Goal: Task Accomplishment & Management: Manage account settings

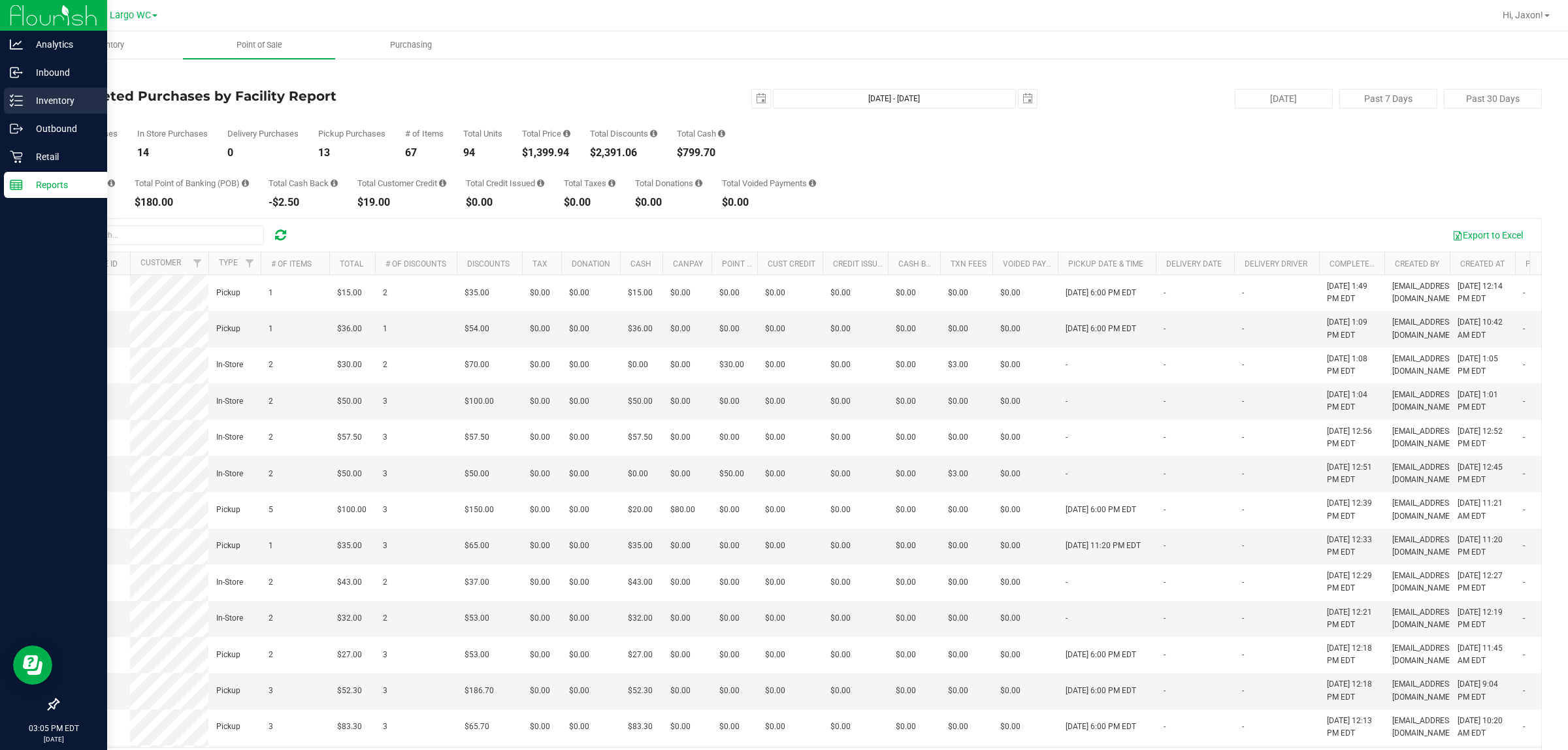
click at [18, 105] on line at bounding box center [18, 105] width 7 height 0
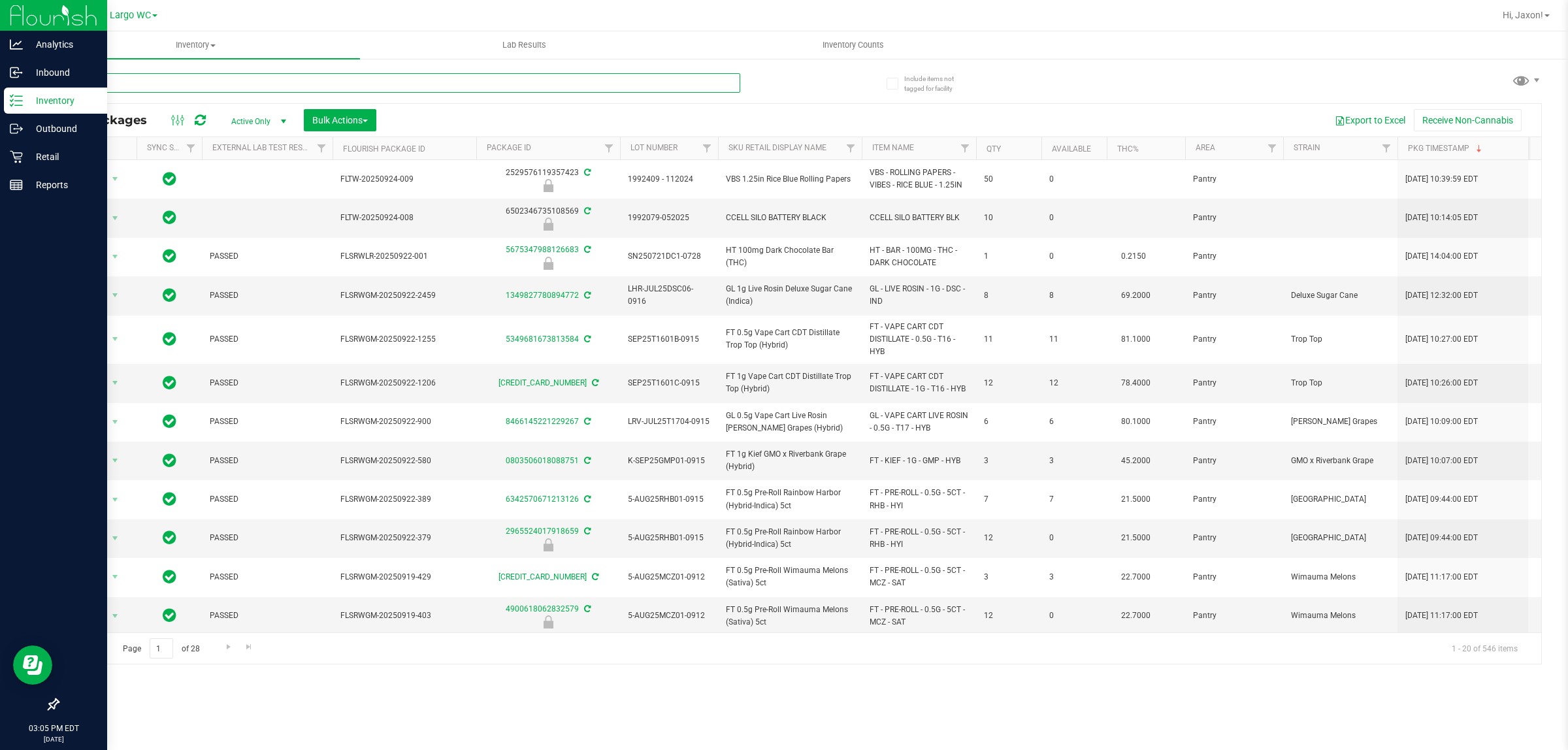
click at [162, 74] on input "text" at bounding box center [399, 83] width 683 height 20
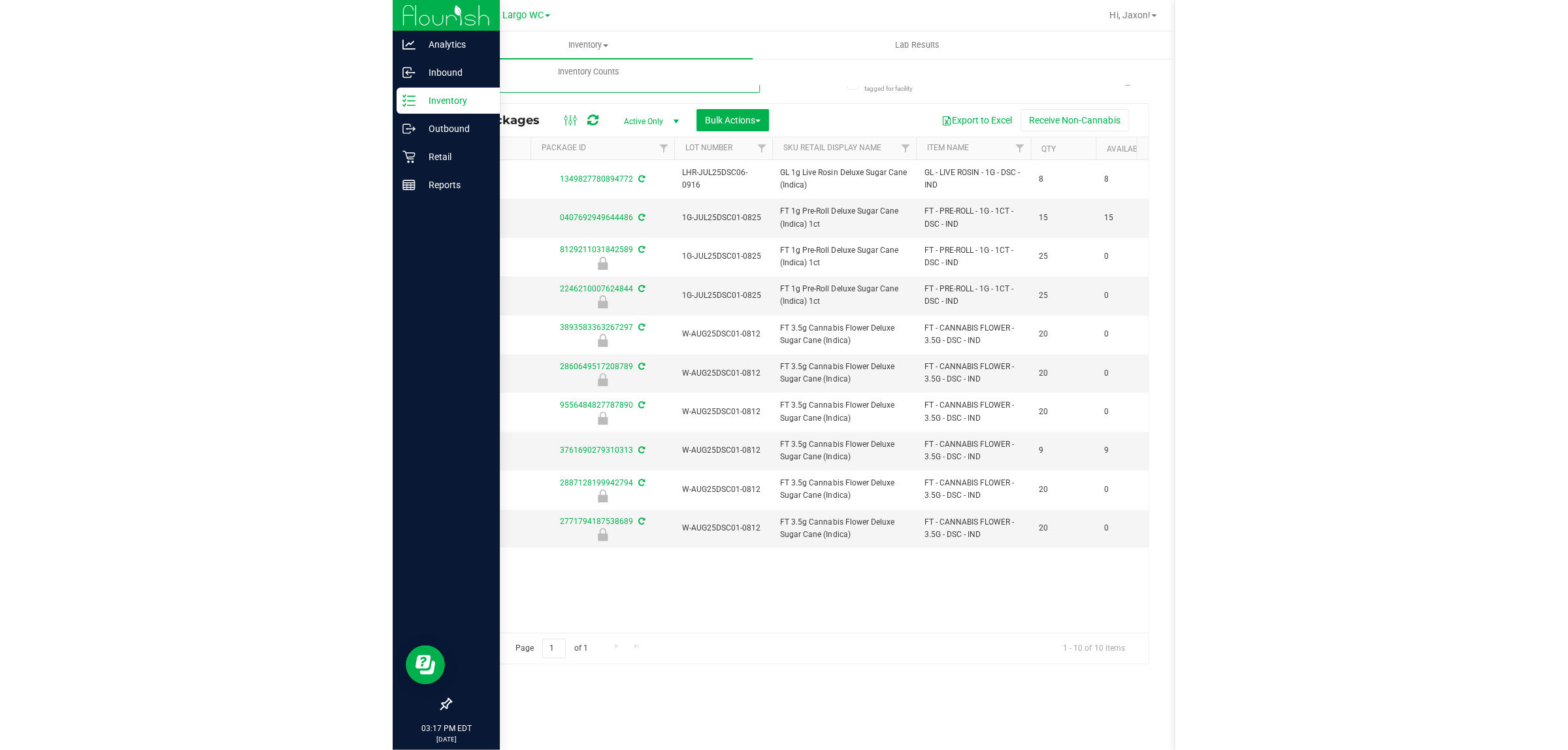
scroll to position [0, 343]
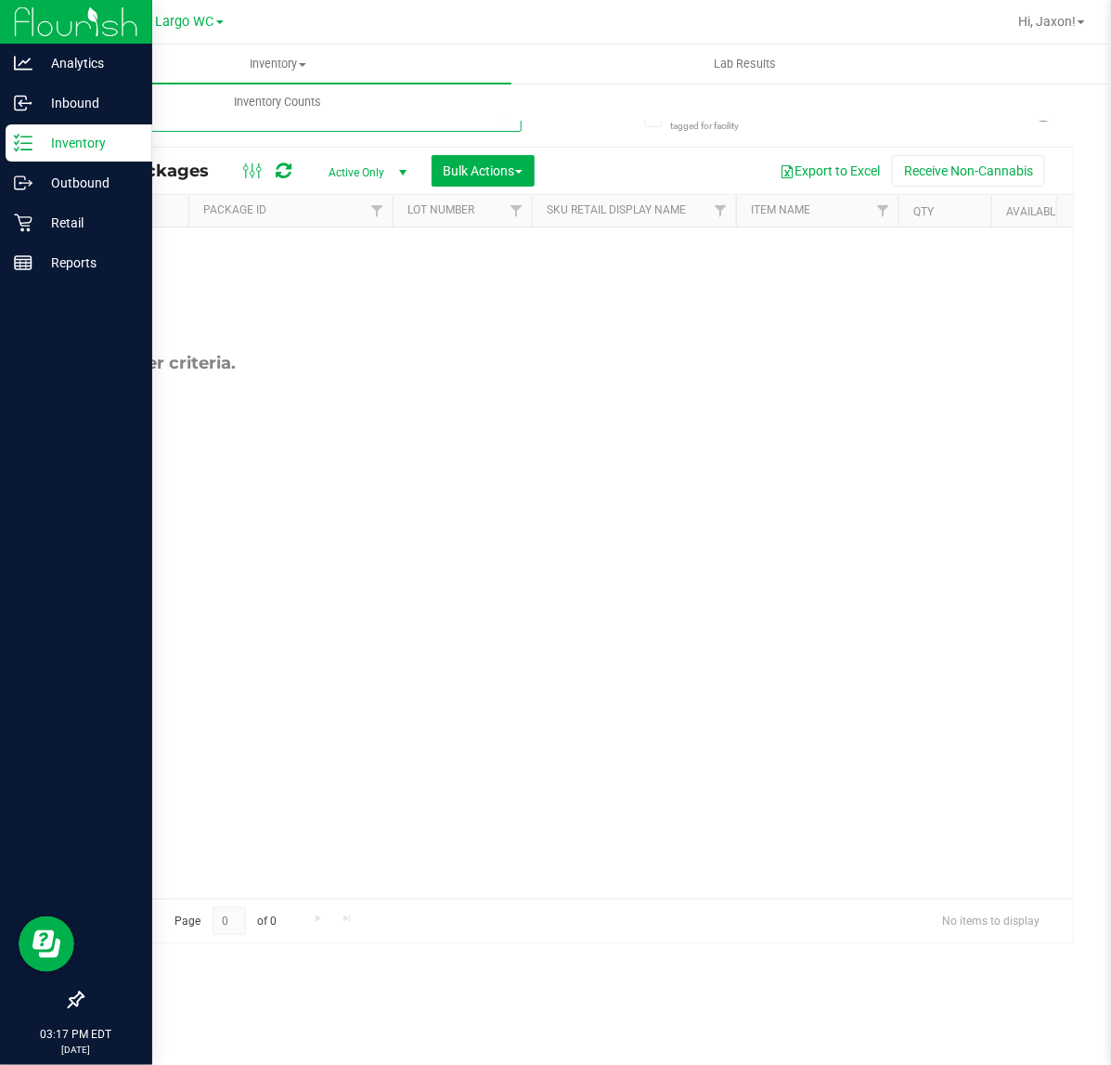
click at [225, 123] on input "DSC109" at bounding box center [302, 118] width 440 height 28
click at [178, 122] on input "T176" at bounding box center [302, 118] width 440 height 28
click at [167, 126] on input "T1728" at bounding box center [302, 118] width 440 height 28
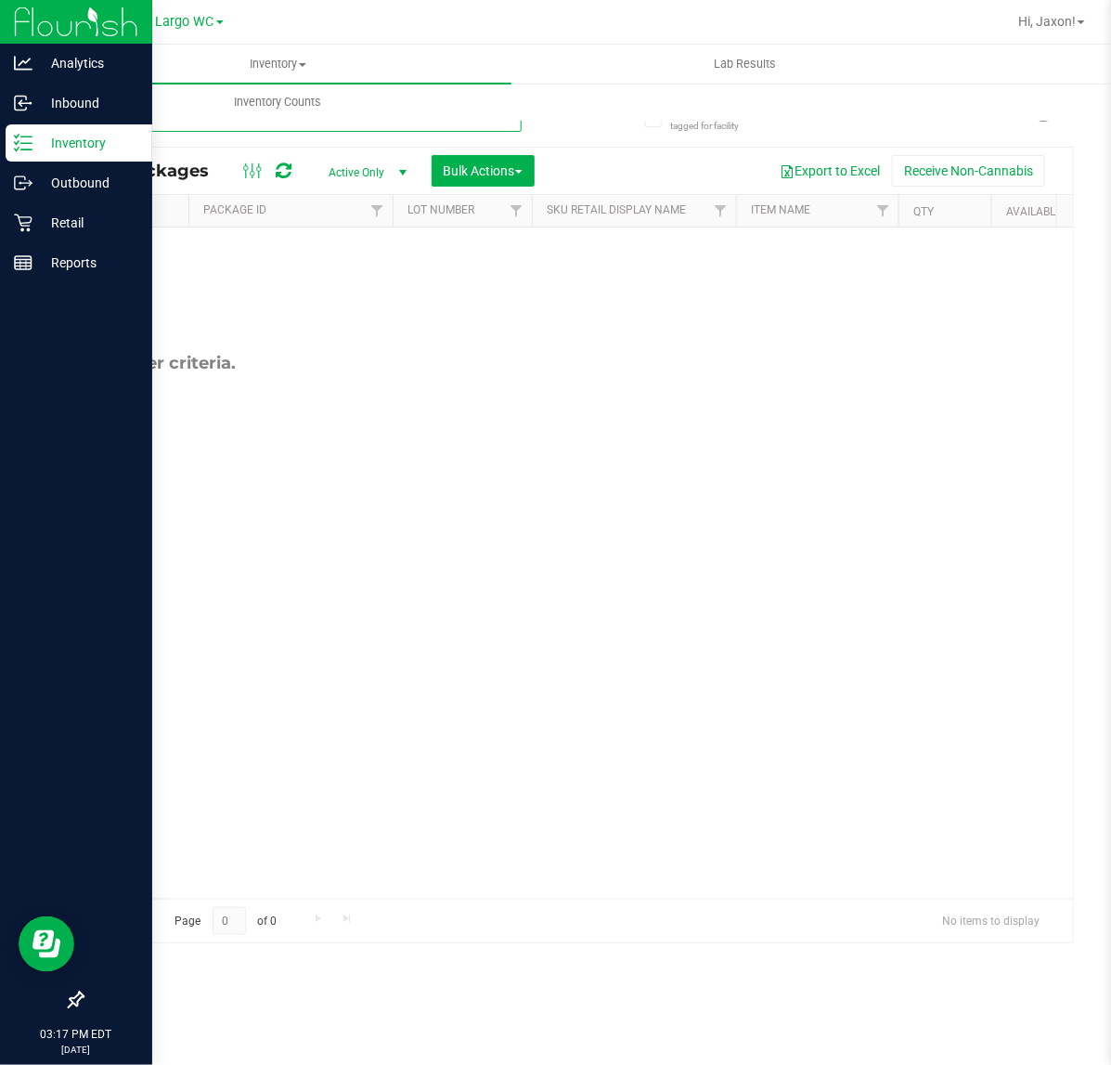
click at [167, 126] on input "T1728" at bounding box center [302, 118] width 440 height 28
click at [201, 123] on input "GRZ33" at bounding box center [302, 118] width 440 height 28
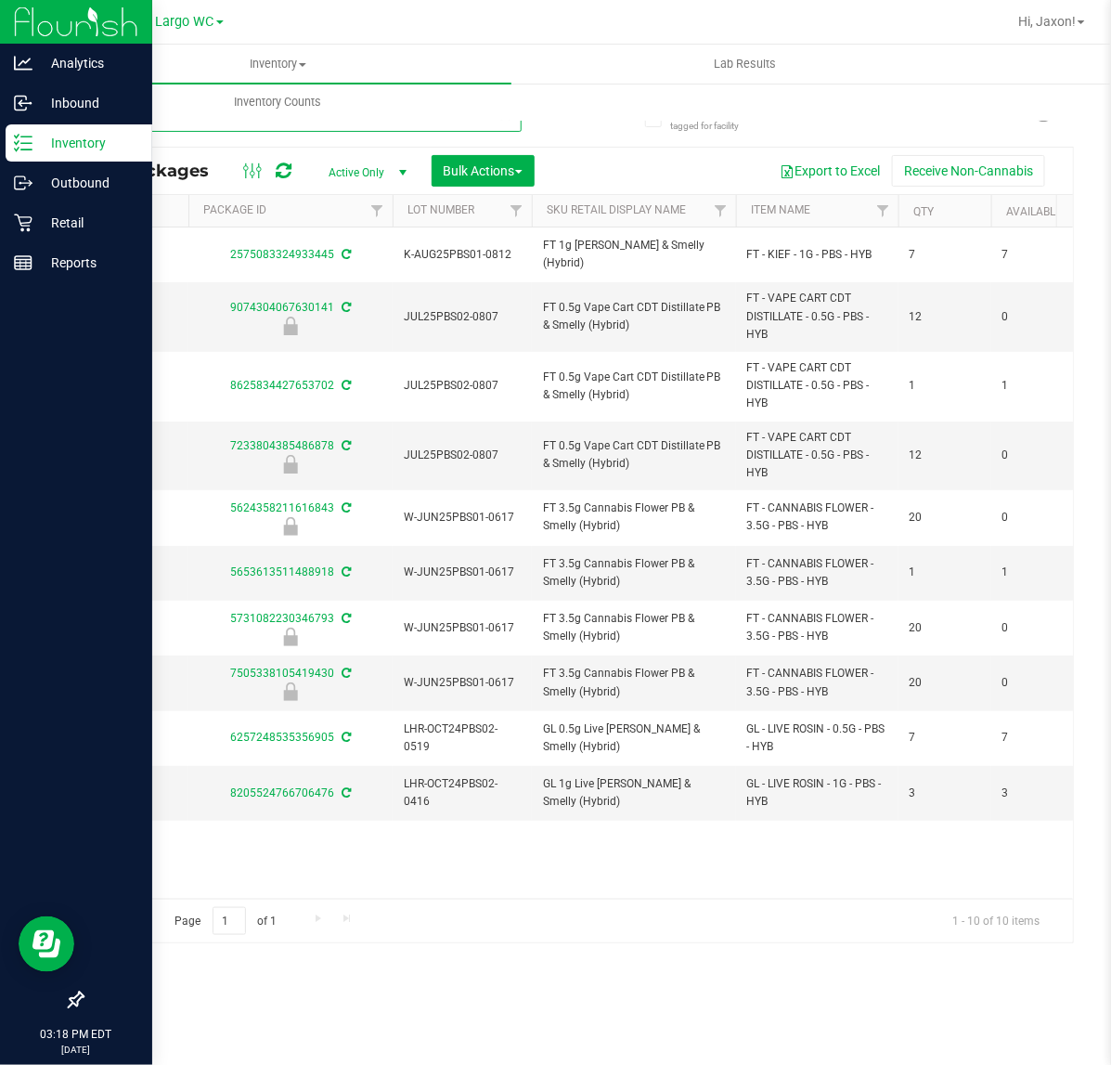
click at [195, 126] on input "PBS" at bounding box center [302, 118] width 440 height 28
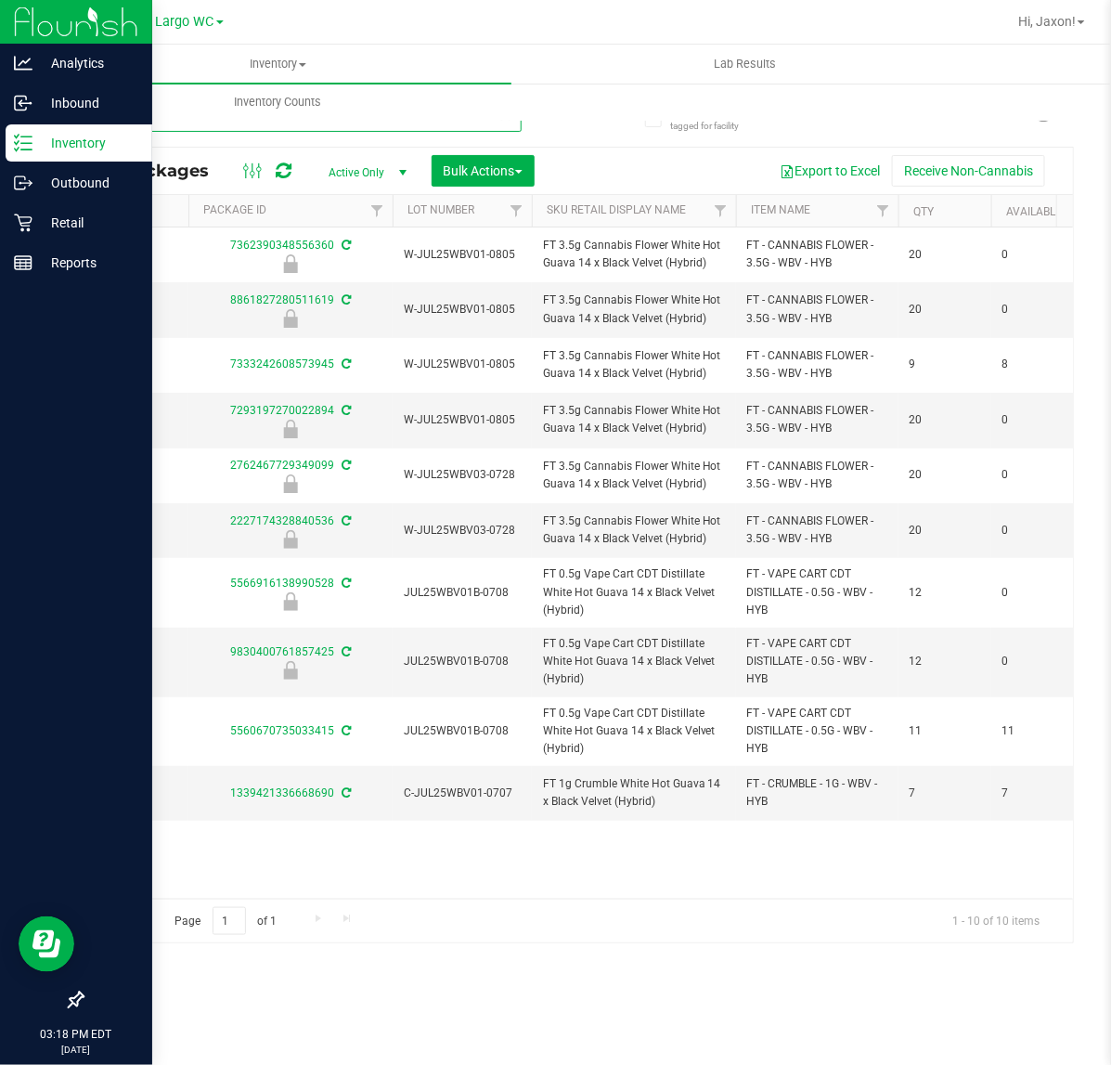
click at [147, 123] on input "WBV" at bounding box center [302, 118] width 440 height 28
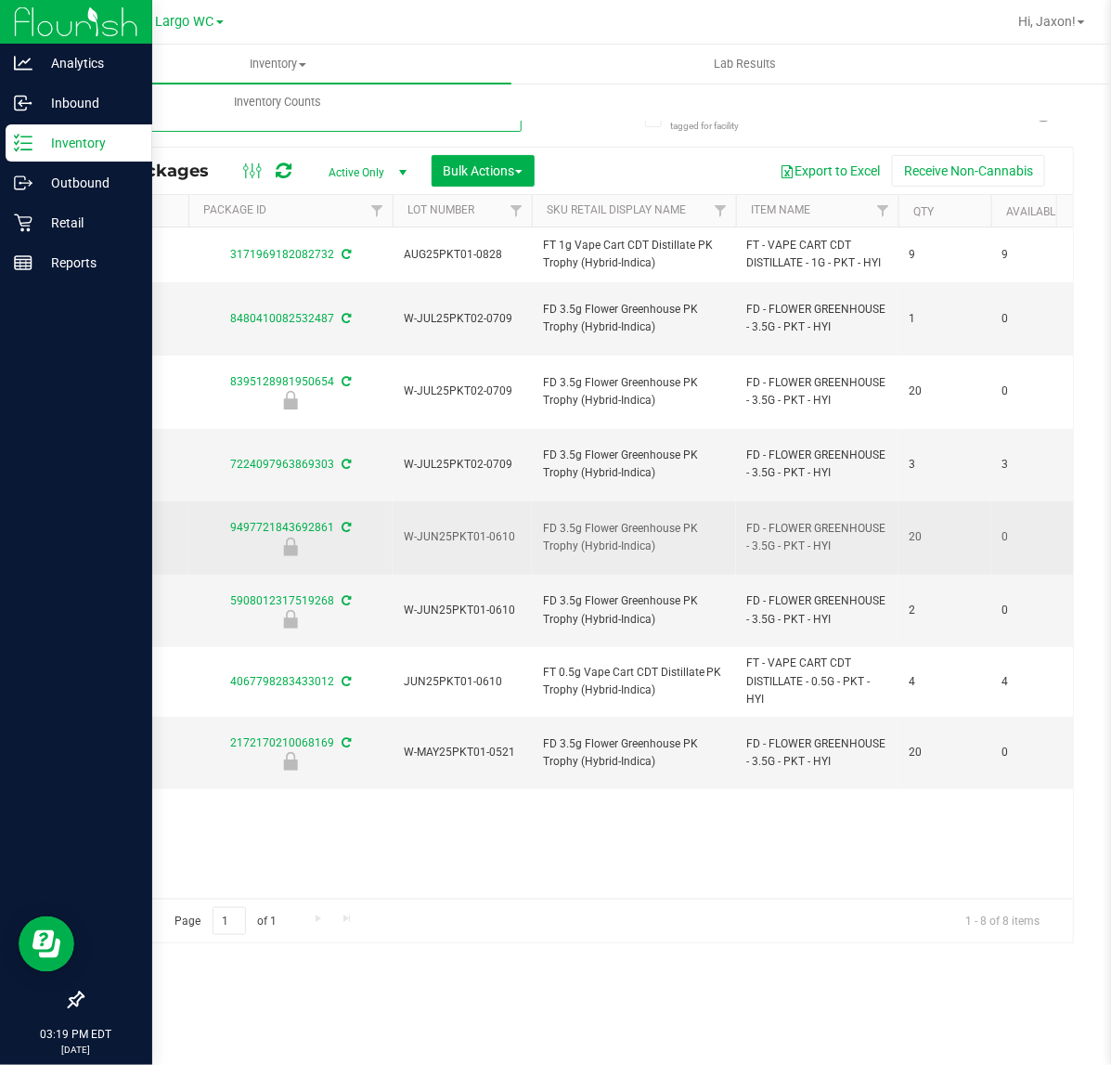
type input "PKT"
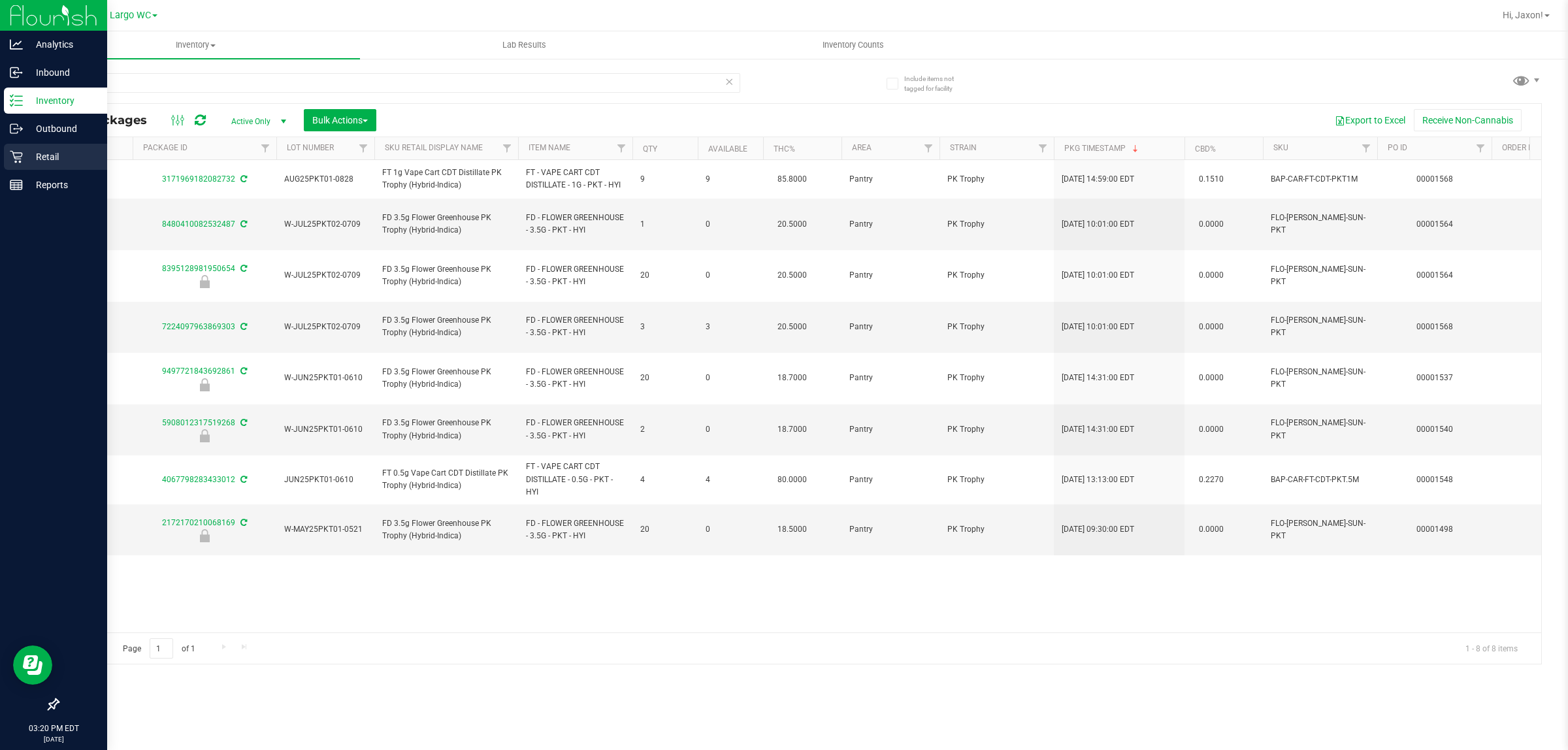
click at [15, 152] on icon at bounding box center [16, 157] width 13 height 13
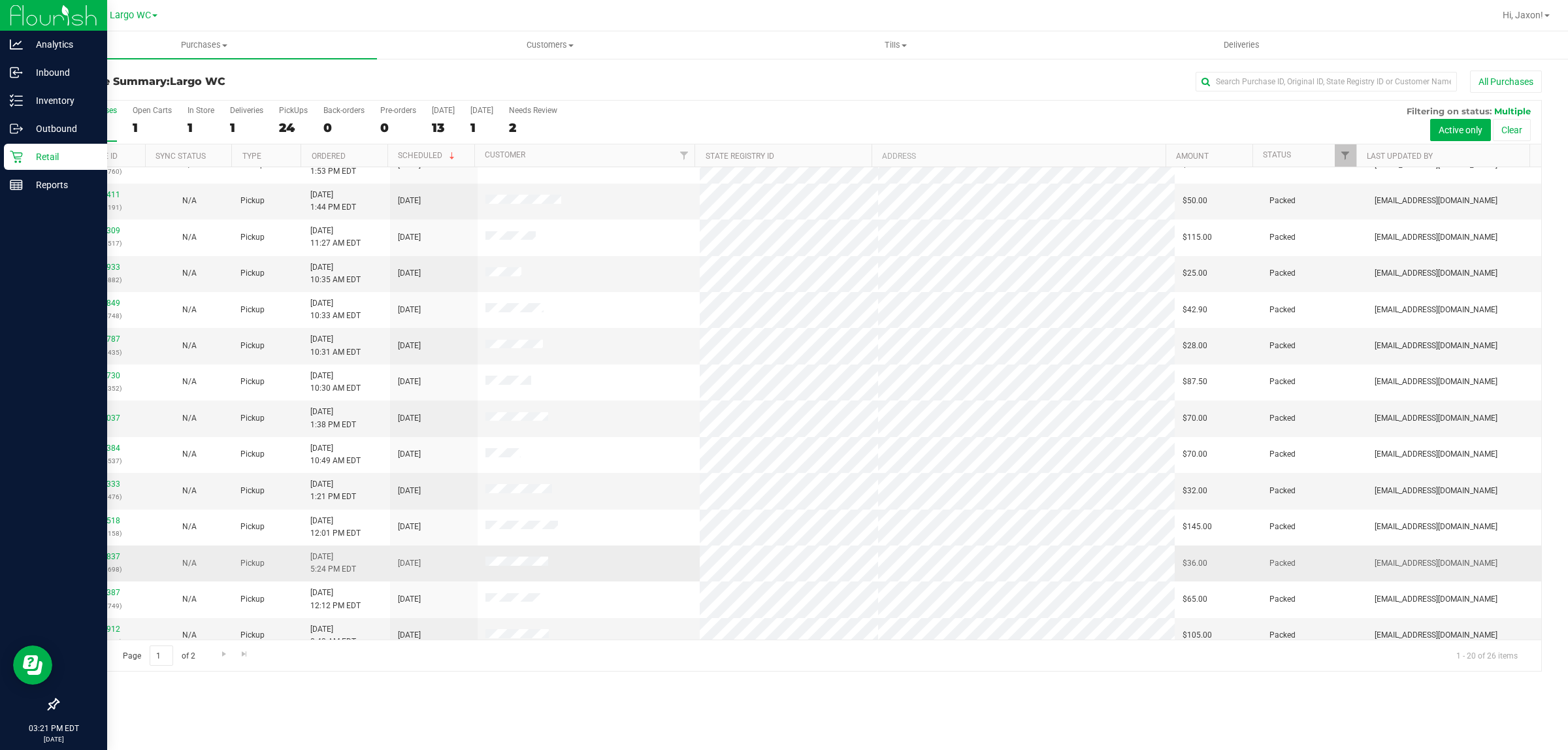
scroll to position [253, 0]
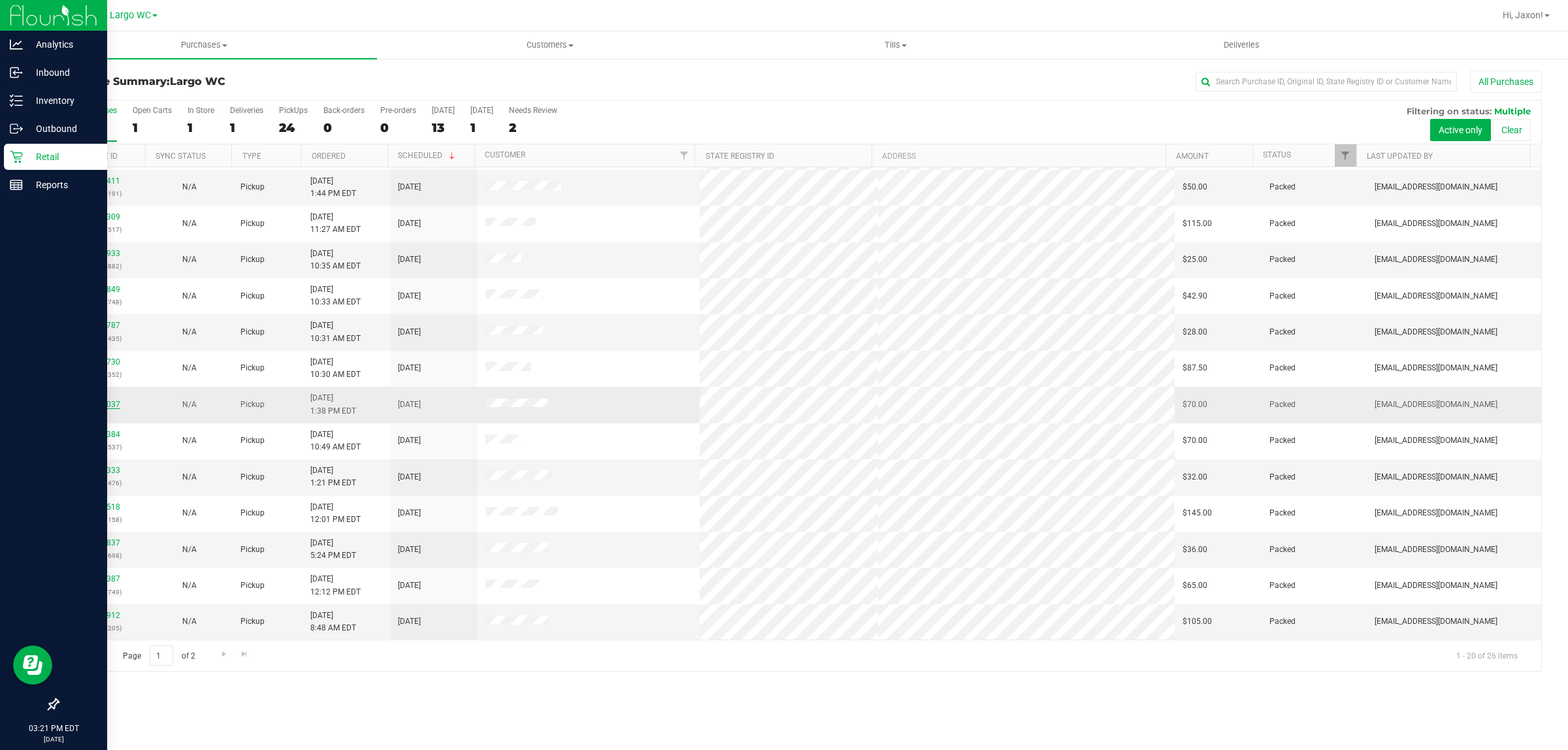
click at [113, 400] on link "12020037" at bounding box center [102, 404] width 37 height 9
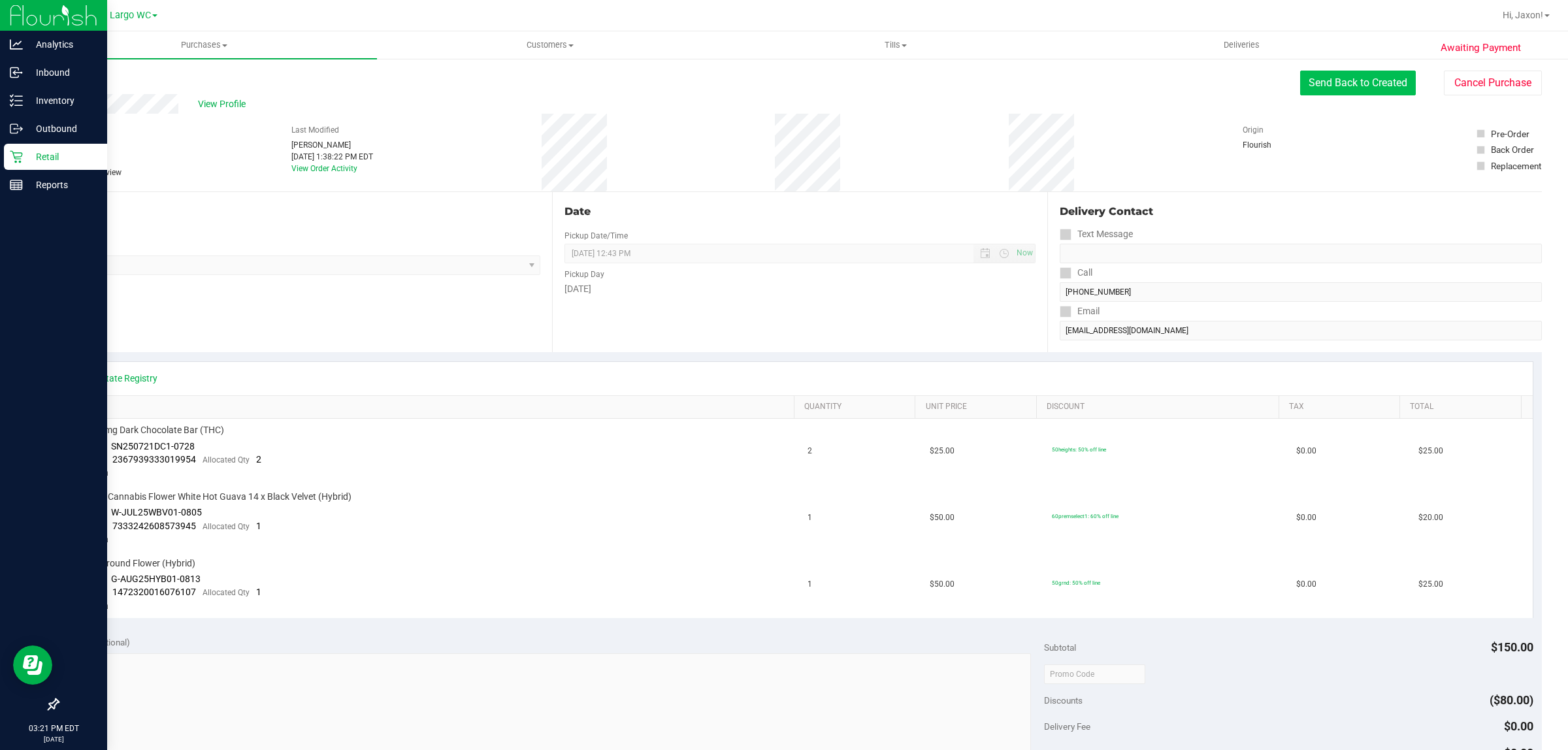
click at [782, 77] on button "Send Back to Created" at bounding box center [1358, 82] width 115 height 25
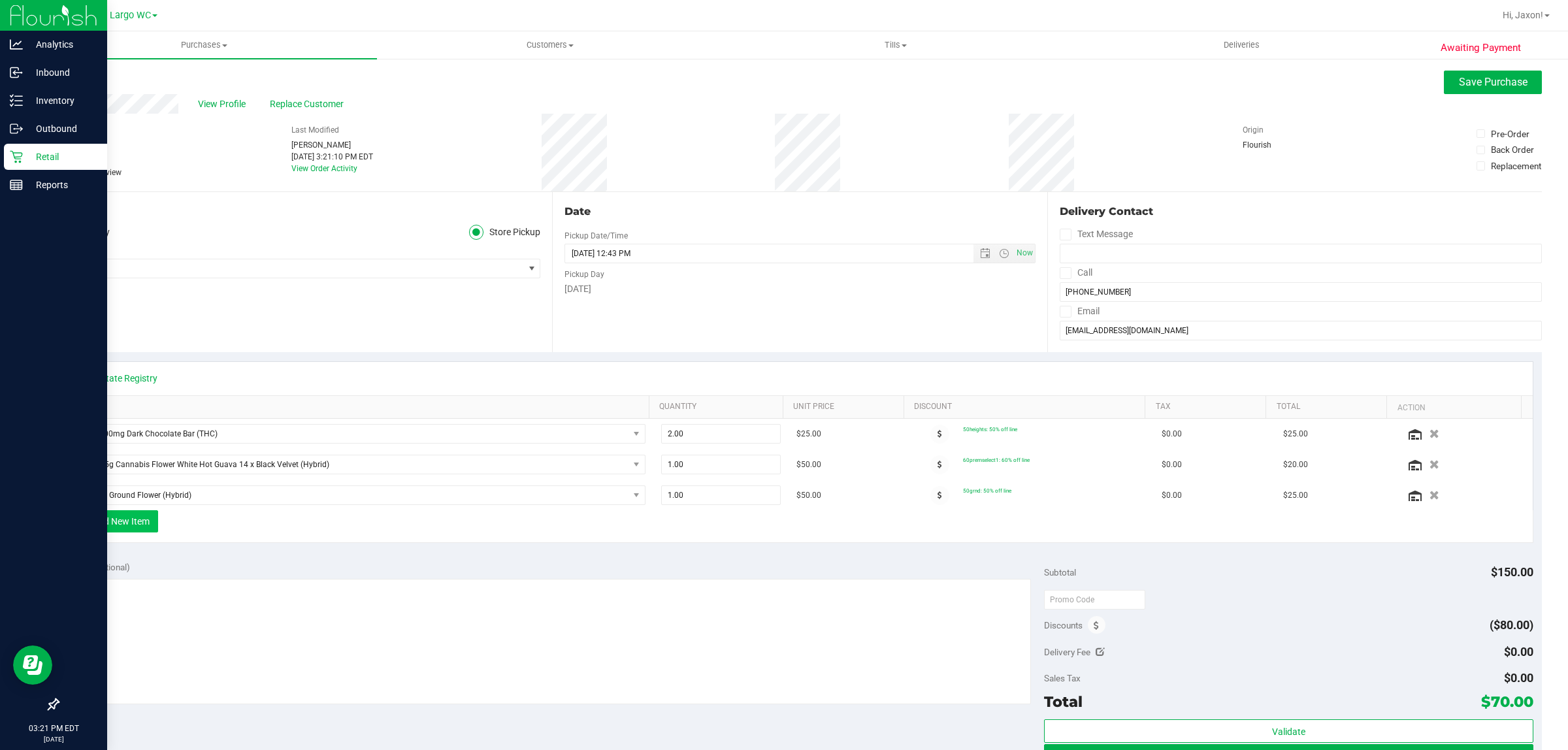
click at [105, 525] on button "+ Add New Item" at bounding box center [118, 521] width 81 height 23
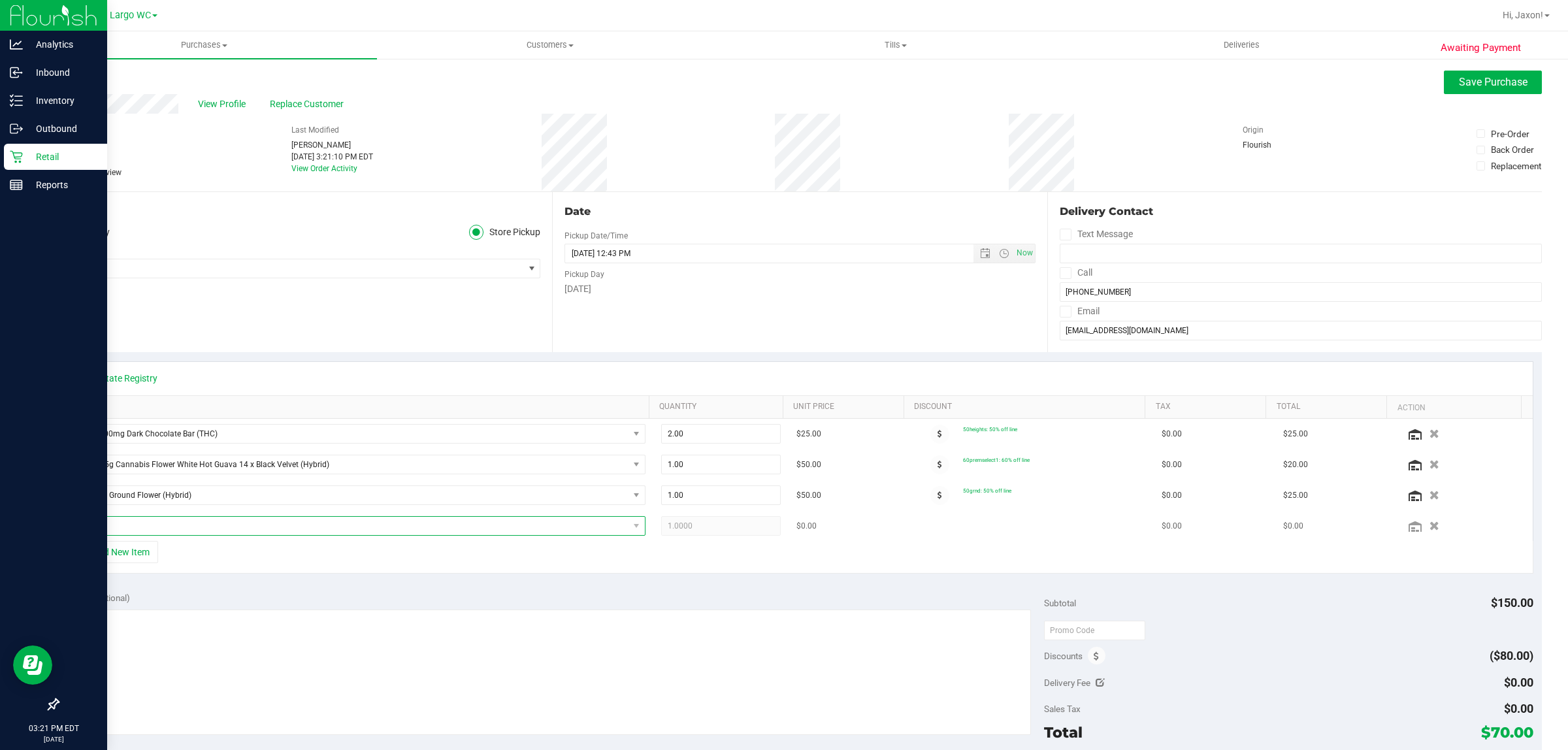
click at [129, 523] on span "NO DATA FOUND" at bounding box center [353, 526] width 553 height 18
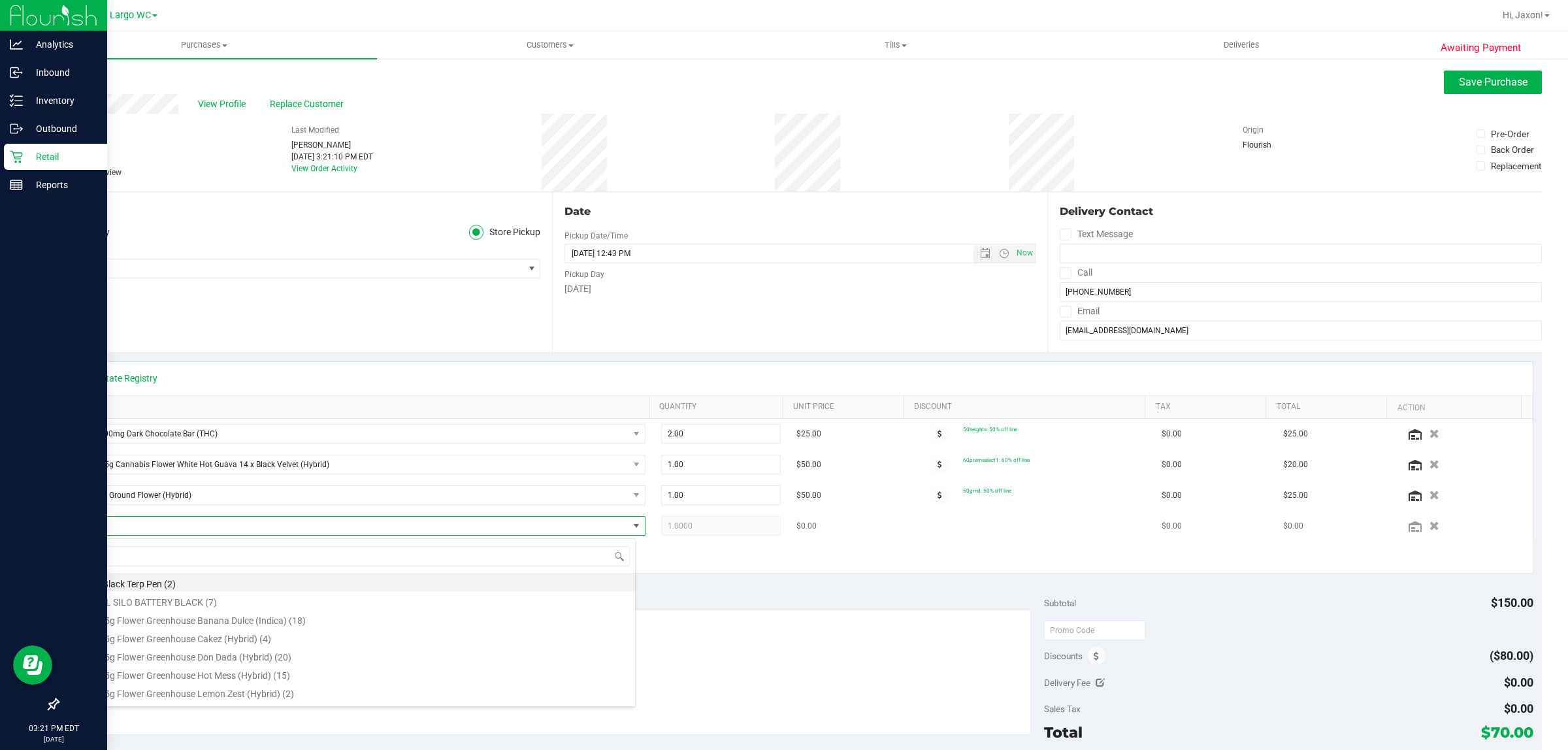
scroll to position [20, 556]
type input "grz"
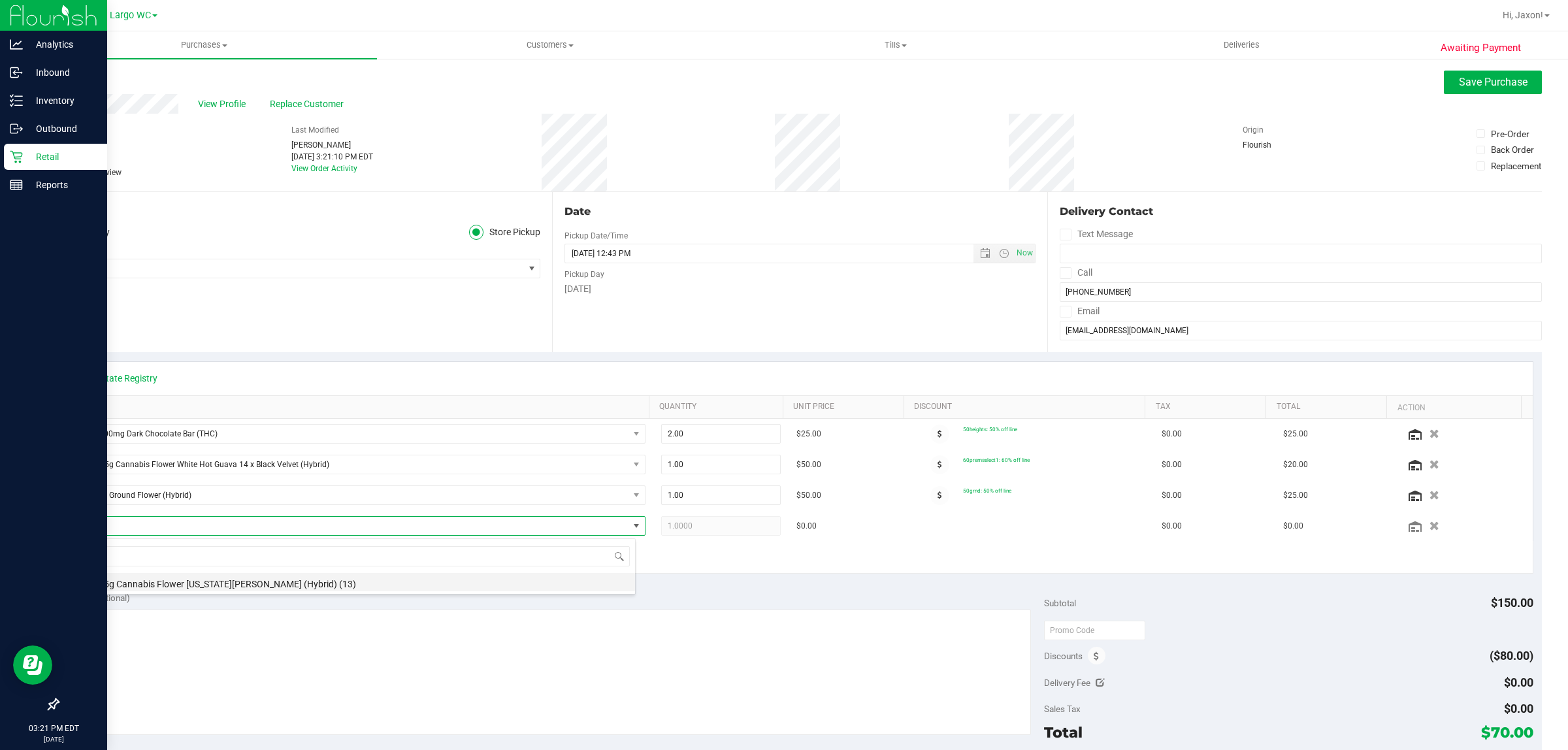
click at [277, 589] on li "FT 3.5g Cannabis Flower [US_STATE][PERSON_NAME] (Hybrid) (13)" at bounding box center [355, 582] width 559 height 18
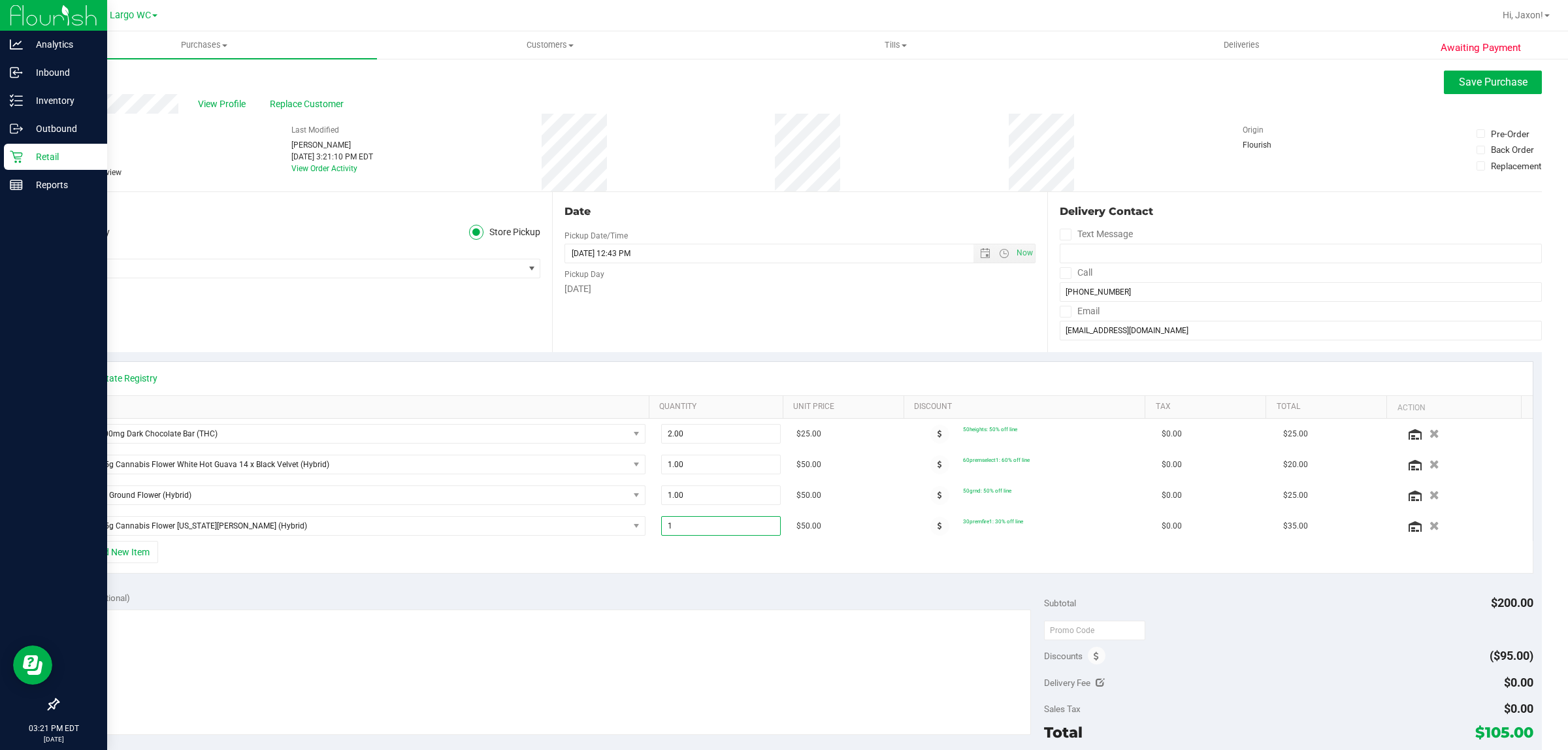
click at [688, 530] on span "1.00 1" at bounding box center [721, 526] width 120 height 20
click at [688, 530] on input "1" at bounding box center [721, 526] width 118 height 18
type input "2"
type input "2.00"
click at [716, 554] on div "+ Add New Item" at bounding box center [800, 557] width 1467 height 32
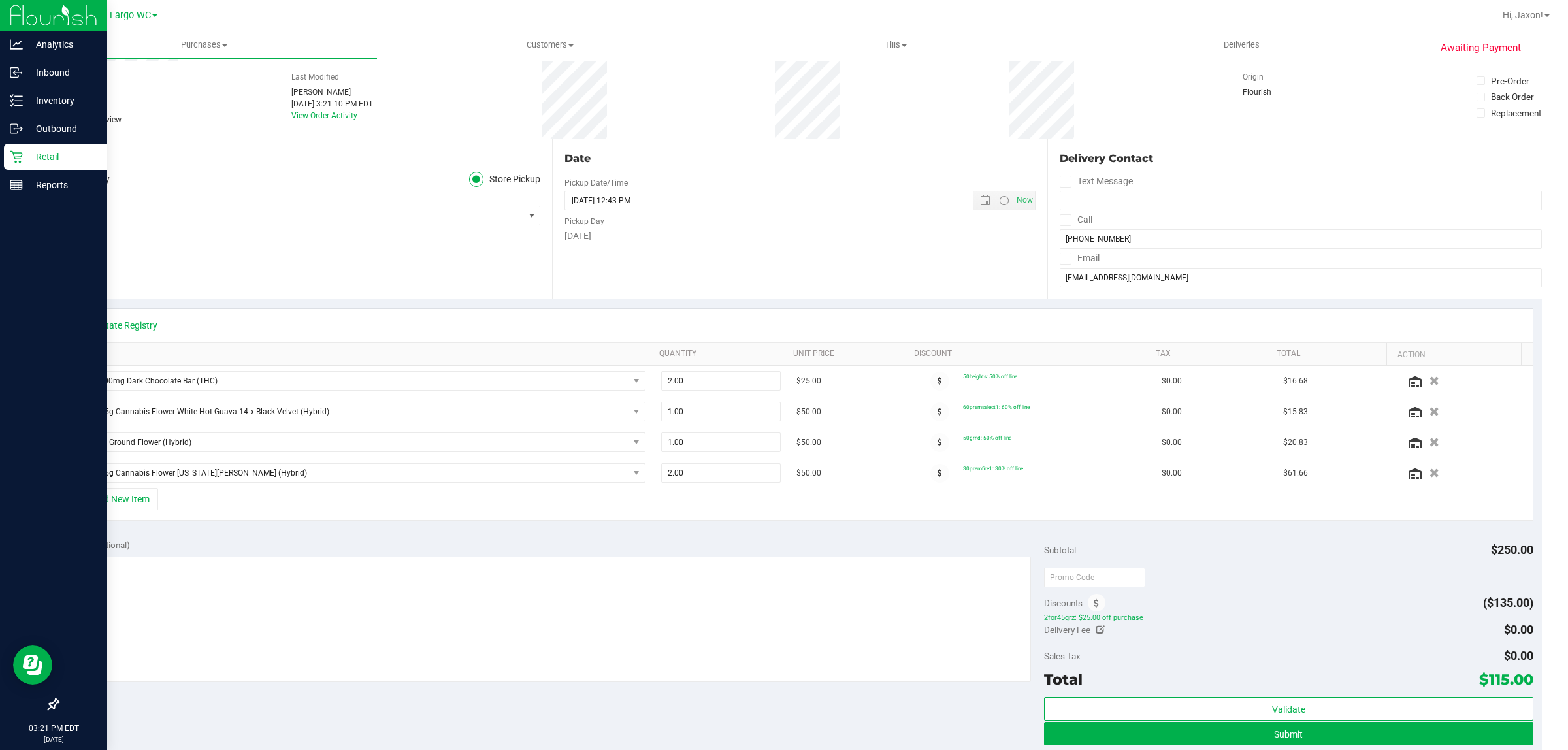
scroll to position [82, 0]
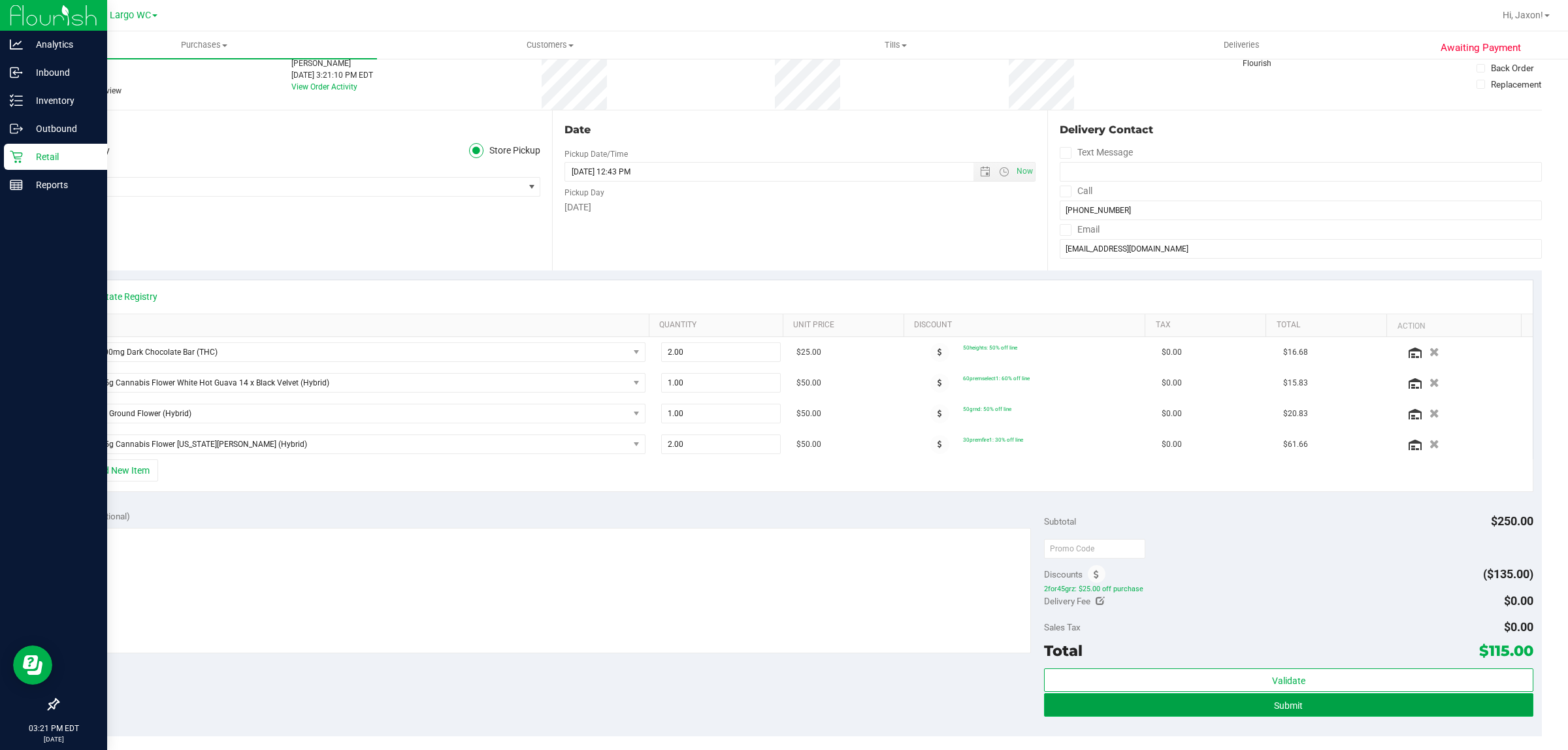
click at [782, 701] on button "Submit" at bounding box center [1289, 704] width 489 height 23
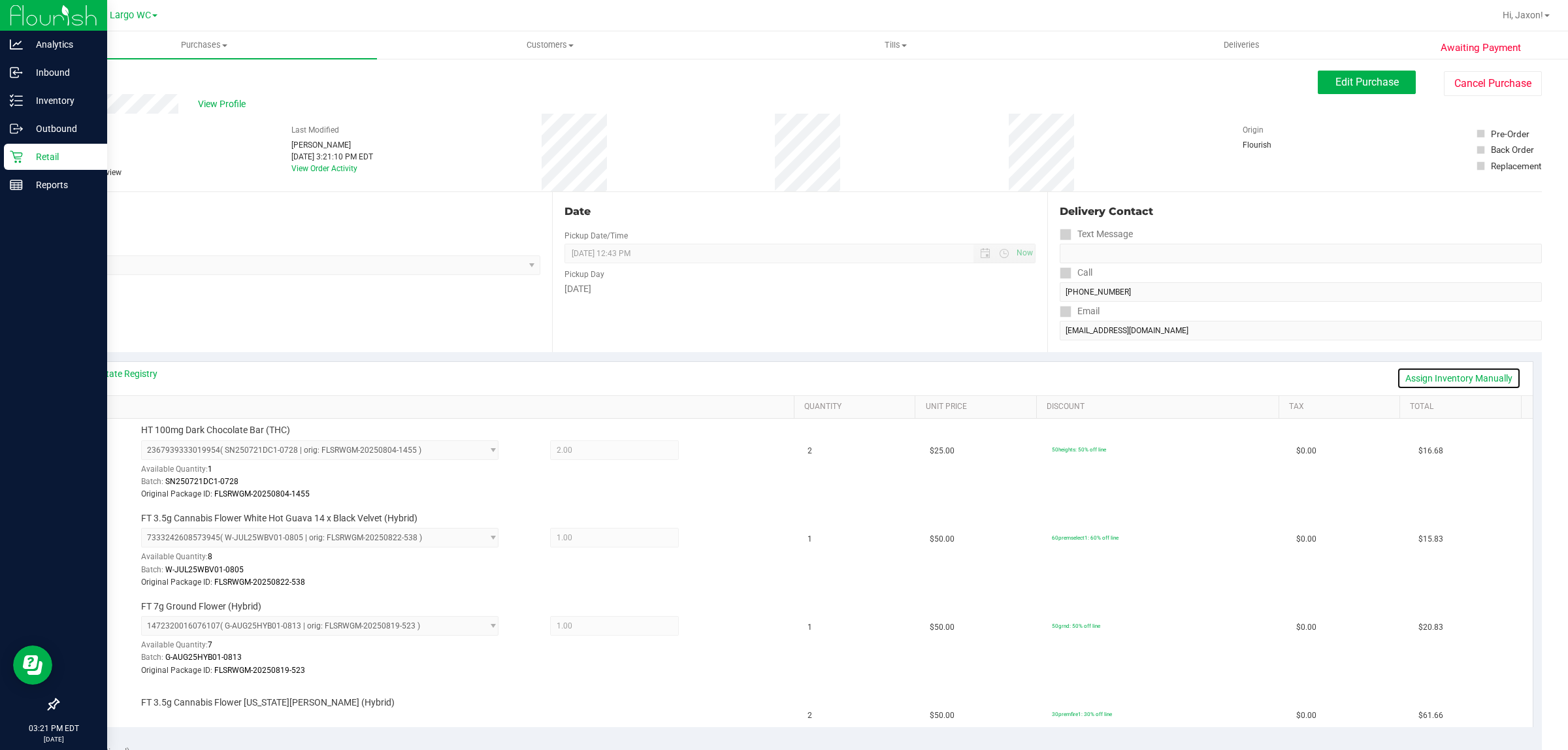
click at [782, 377] on link "Assign Inventory Manually" at bounding box center [1459, 379] width 124 height 23
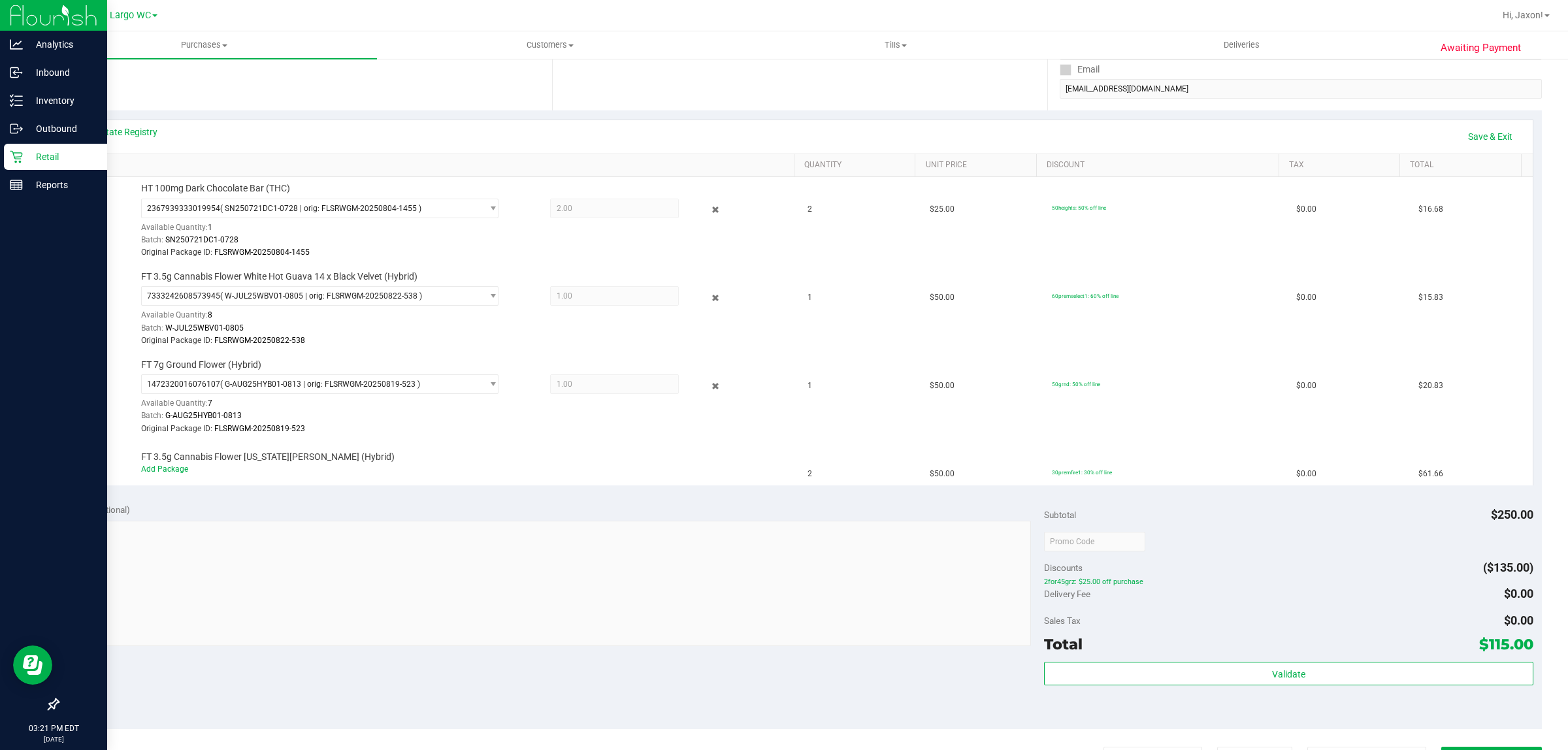
scroll to position [245, 0]
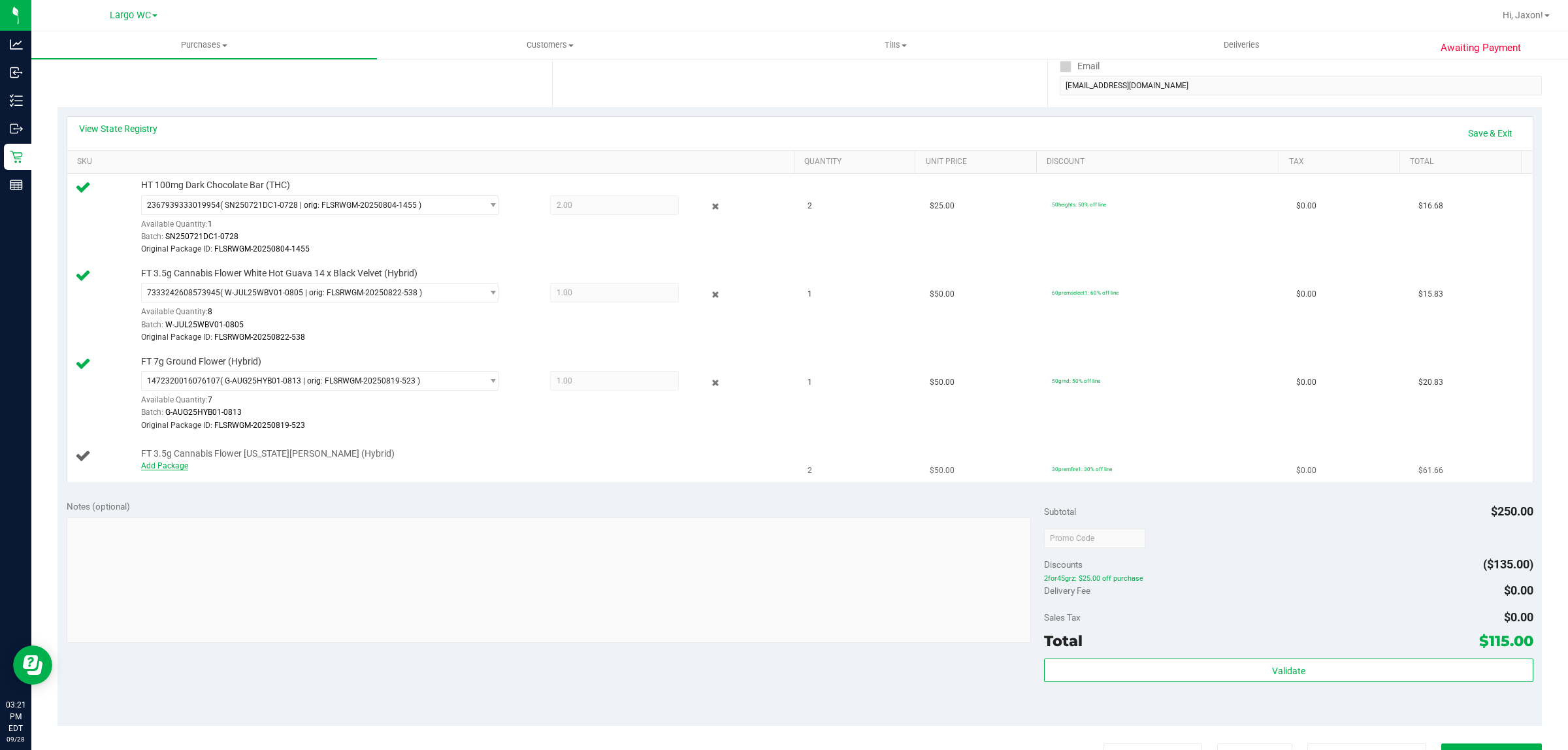
click at [175, 471] on link "Add Package" at bounding box center [165, 466] width 47 height 9
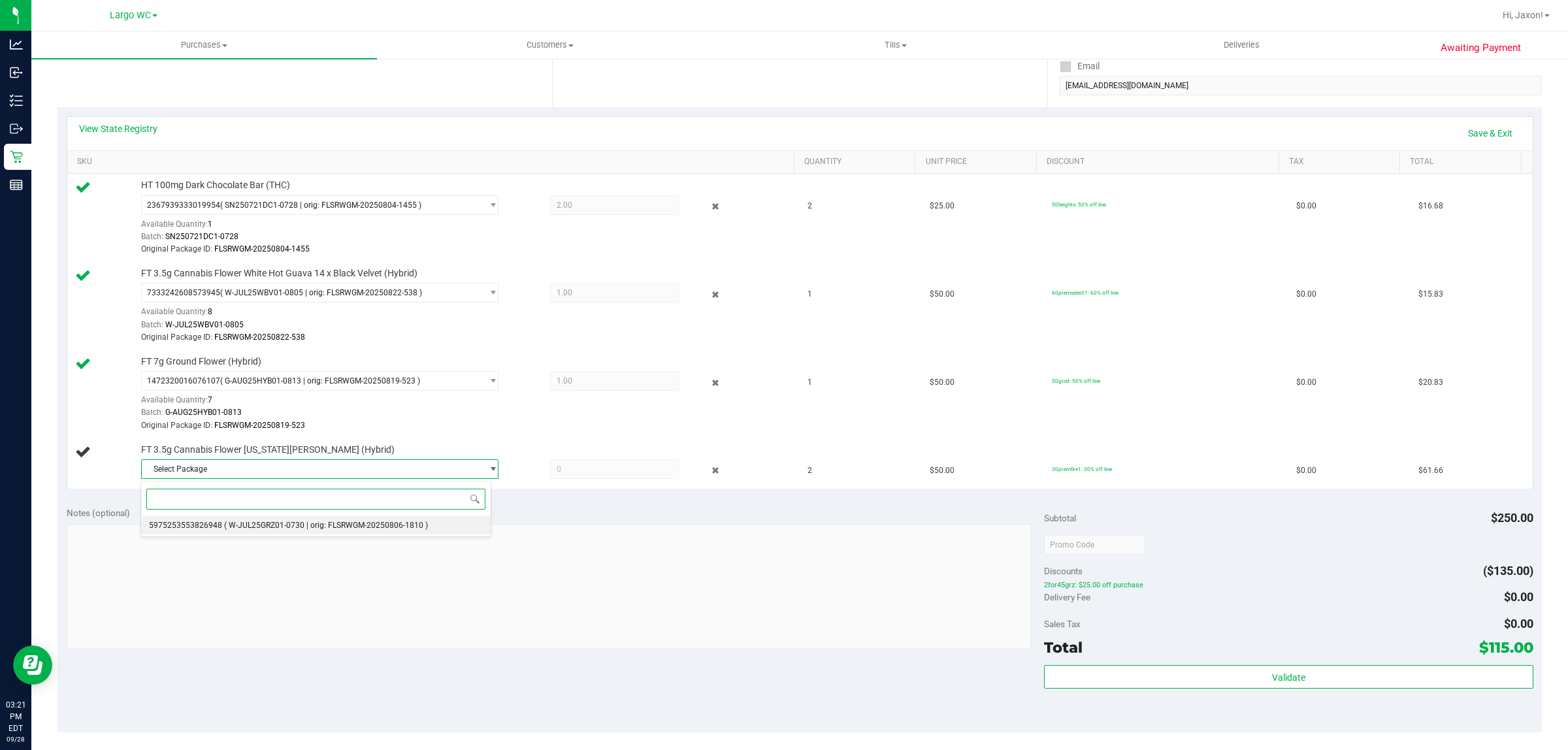
click at [262, 531] on li "5975253553826948 ( W-JUL25GRZ01-0730 | orig: FLSRWGM-20250806-1810 )" at bounding box center [317, 526] width 350 height 18
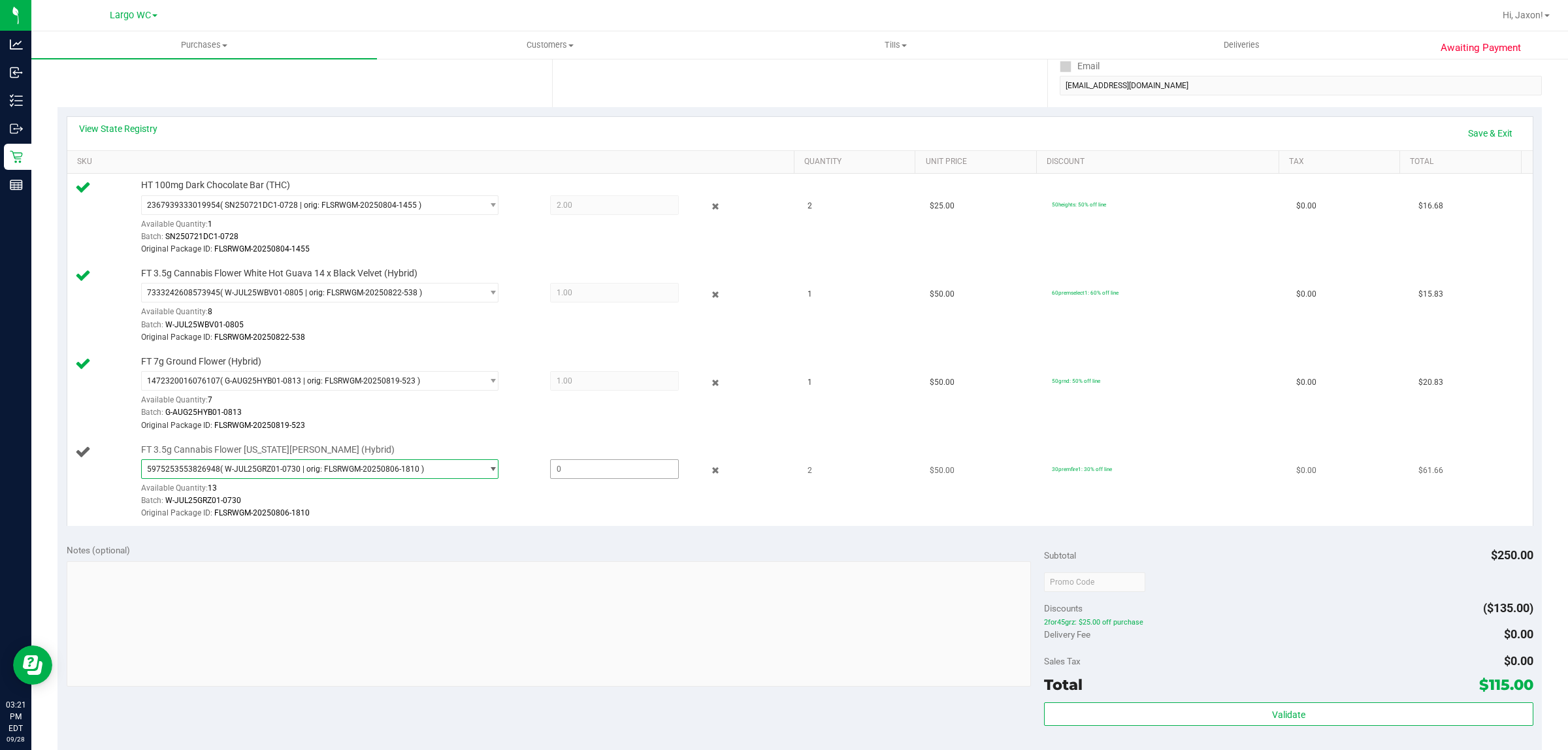
click at [593, 465] on span at bounding box center [615, 469] width 129 height 20
type input "2"
type input "2.0000"
click at [609, 561] on div "Notes (optional)" at bounding box center [556, 617] width 978 height 146
click at [782, 122] on link "Save & Exit" at bounding box center [1490, 134] width 61 height 23
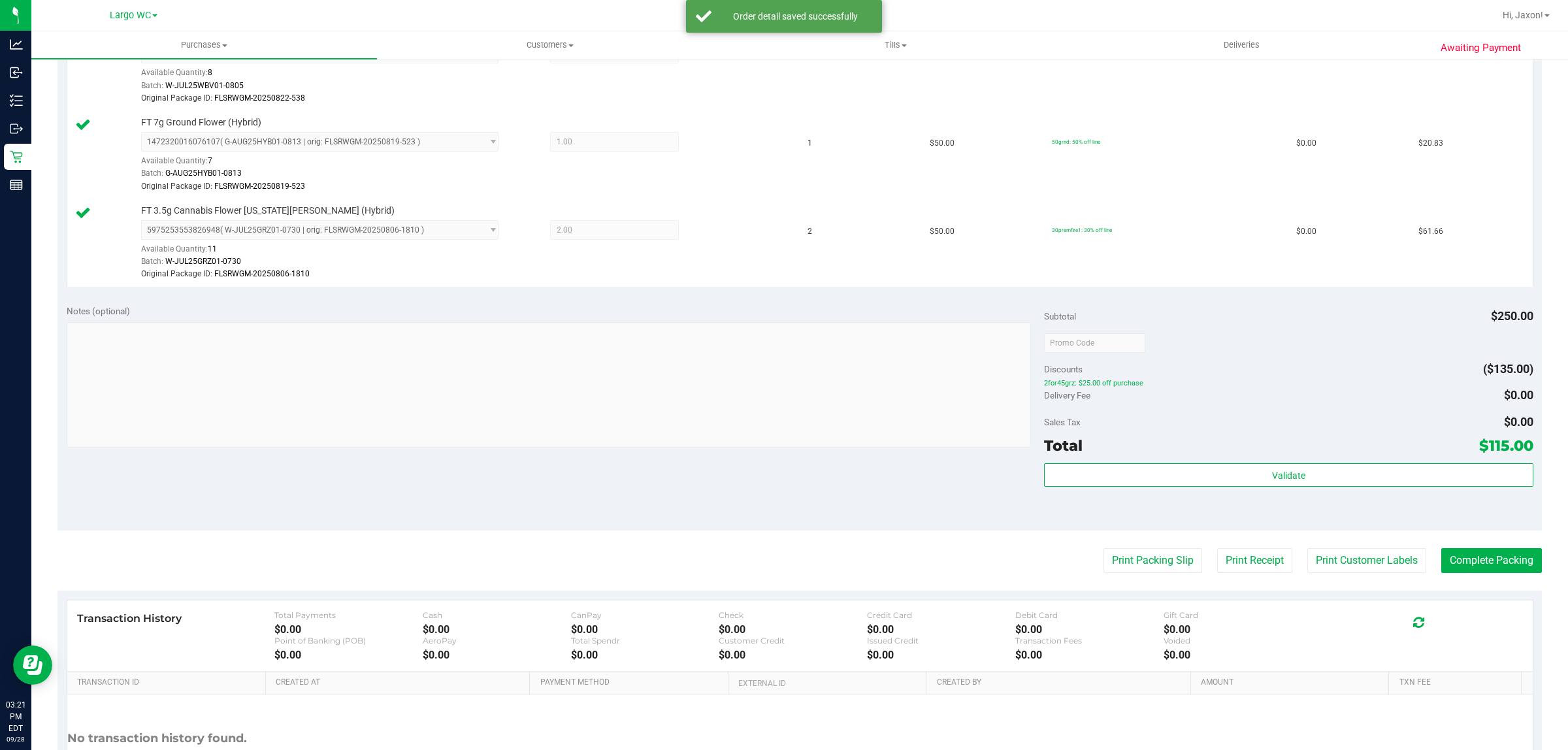
scroll to position [595, 0]
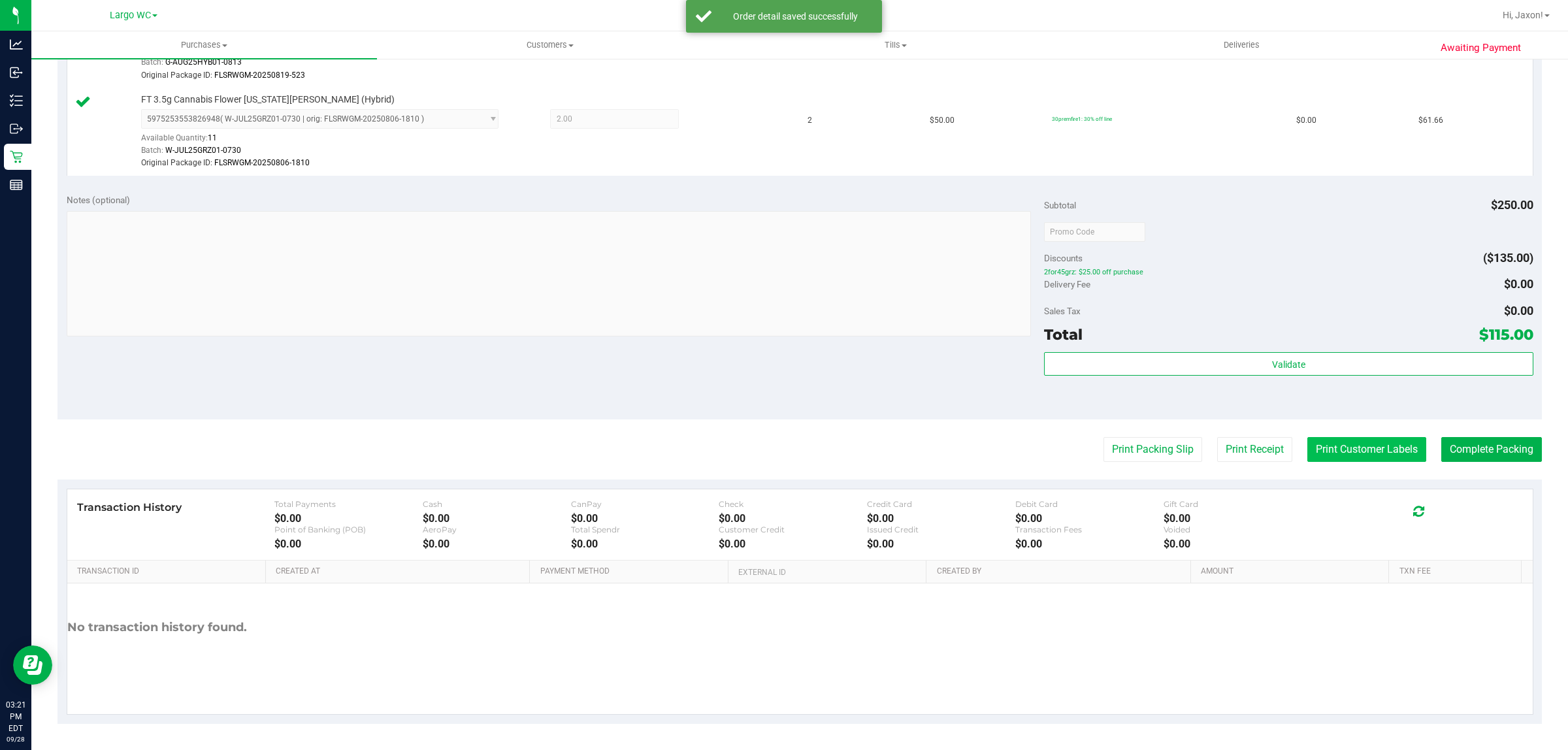
click at [782, 438] on button "Print Customer Labels" at bounding box center [1367, 449] width 119 height 25
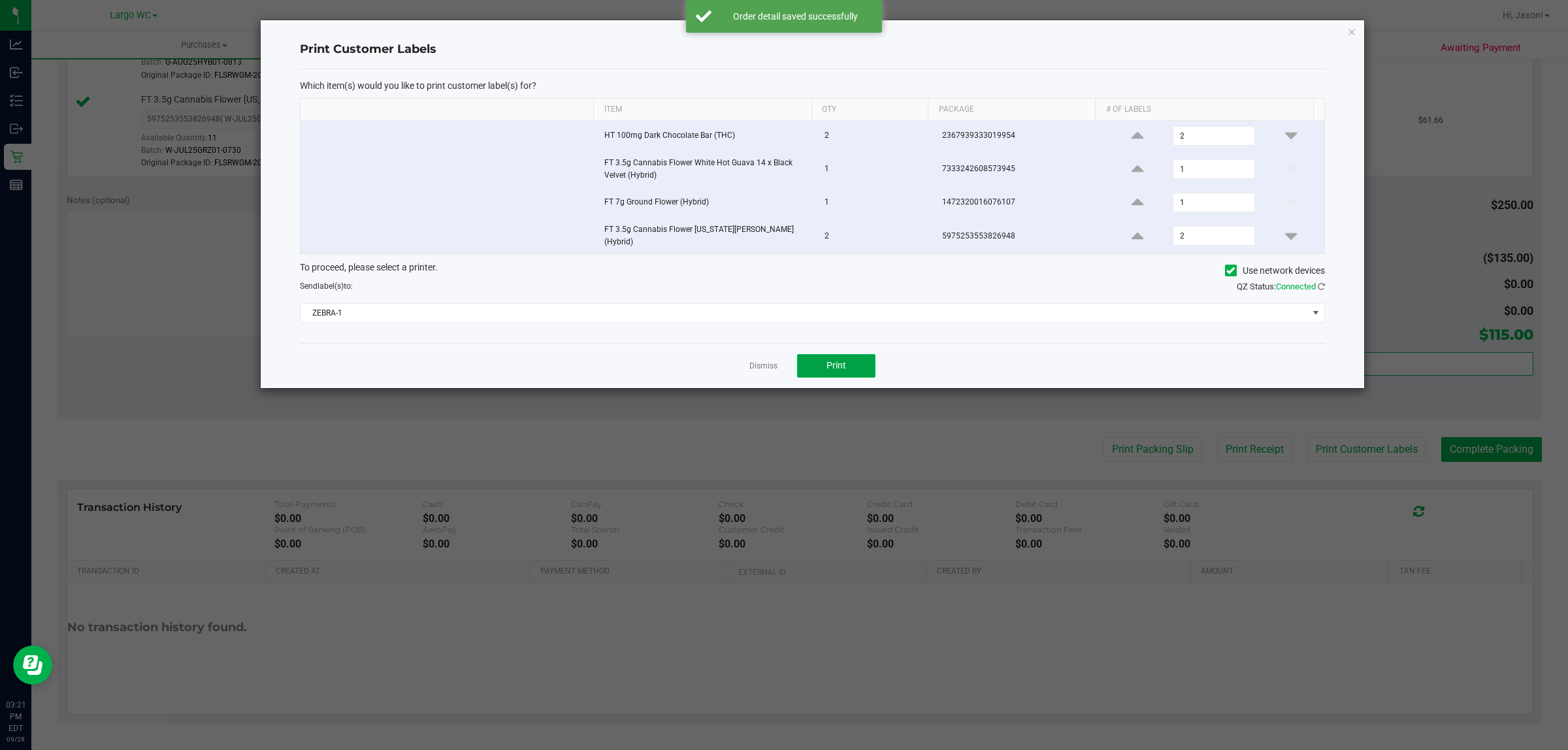
click at [782, 362] on span "Print" at bounding box center [837, 365] width 20 height 11
click at [782, 27] on icon "button" at bounding box center [1352, 31] width 9 height 15
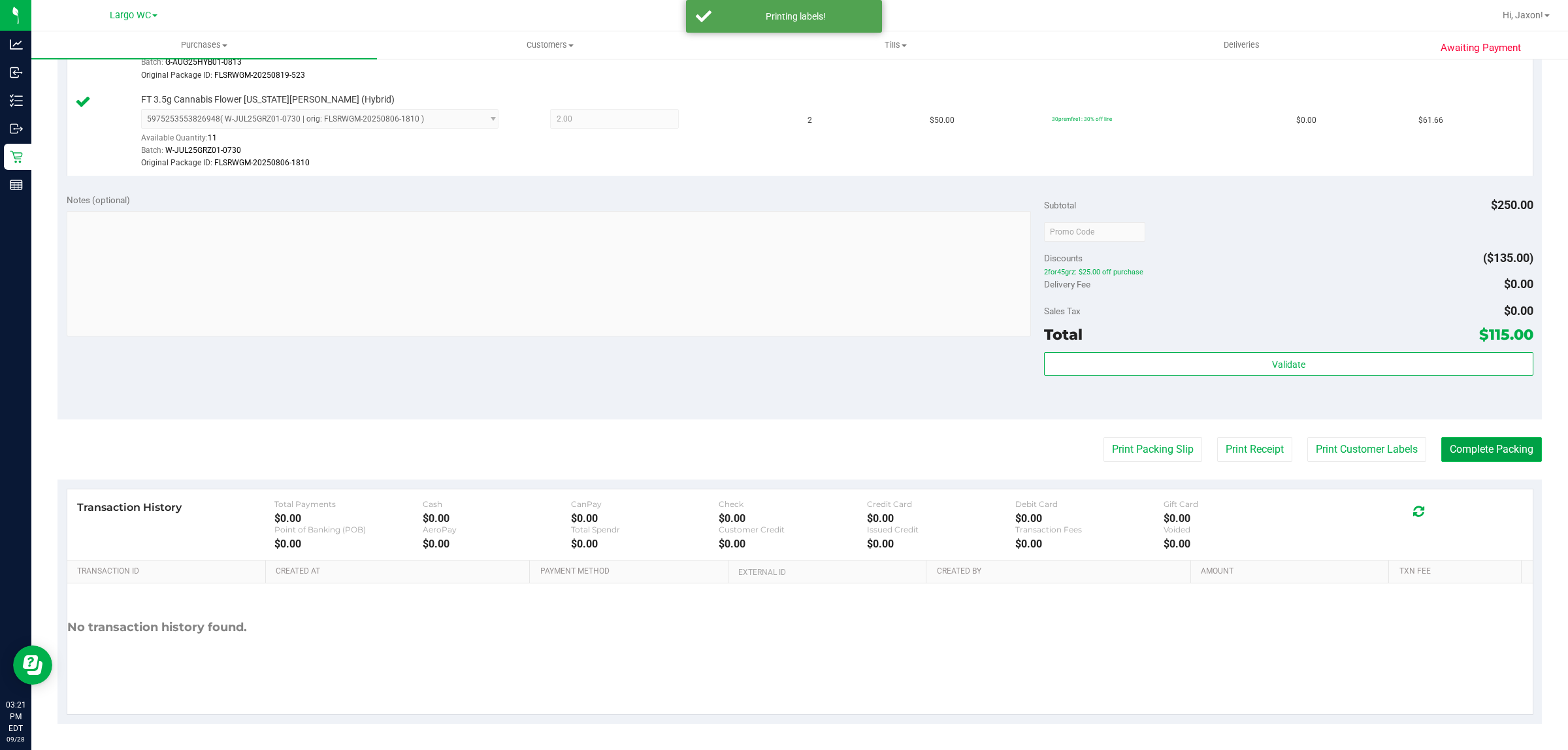
click at [782, 462] on button "Complete Packing" at bounding box center [1491, 449] width 101 height 25
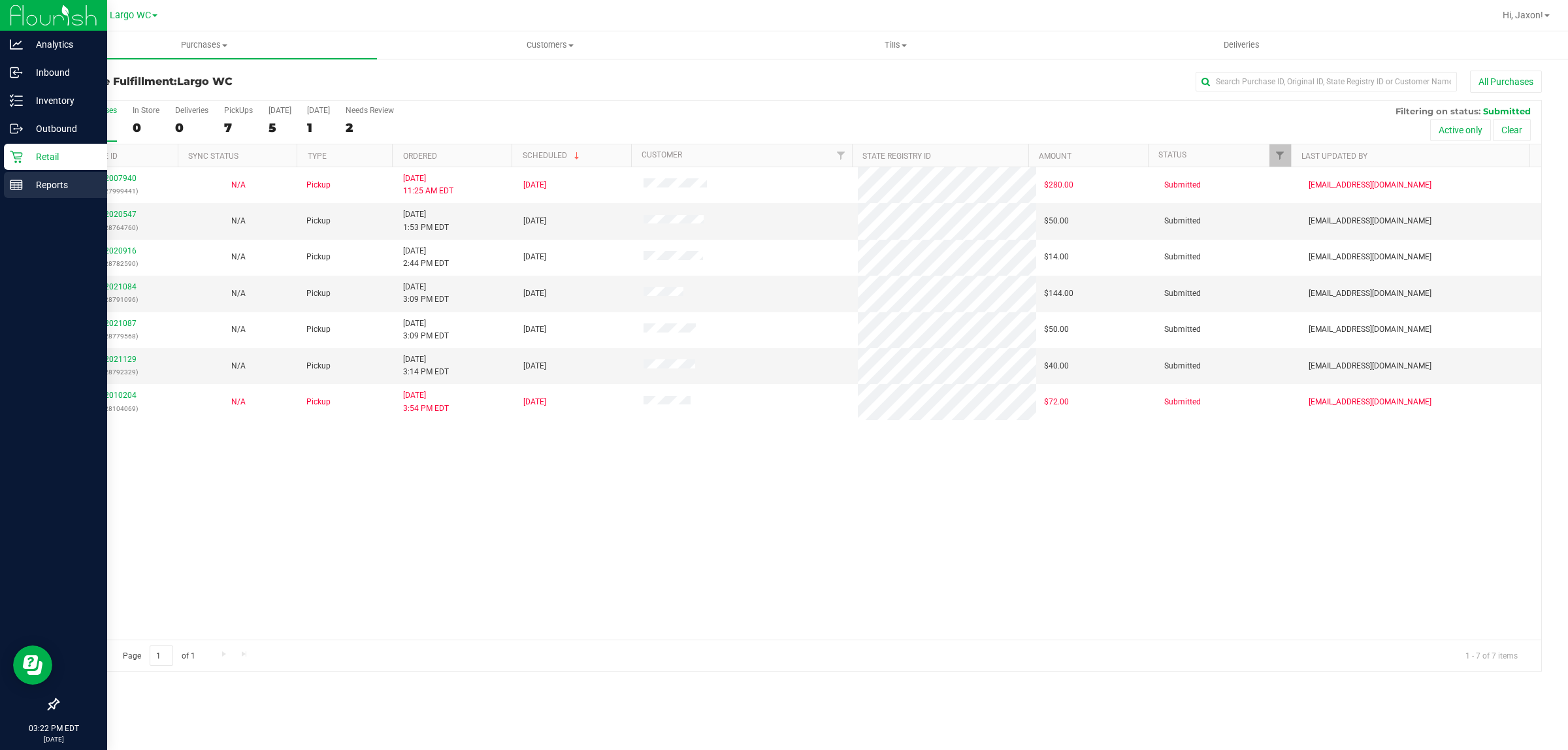
click at [59, 186] on p "Reports" at bounding box center [61, 185] width 78 height 15
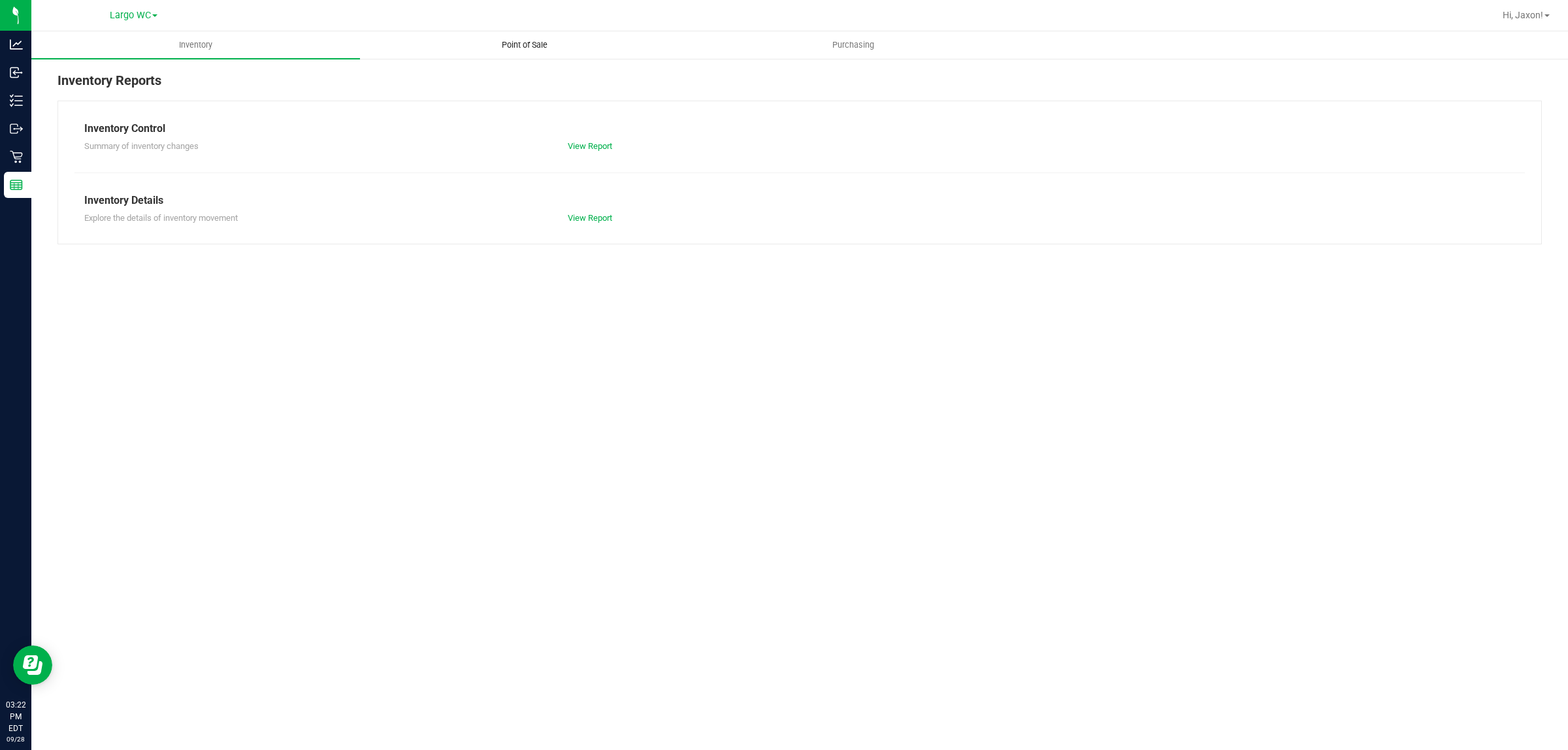
click at [543, 46] on span "Point of Sale" at bounding box center [524, 45] width 81 height 12
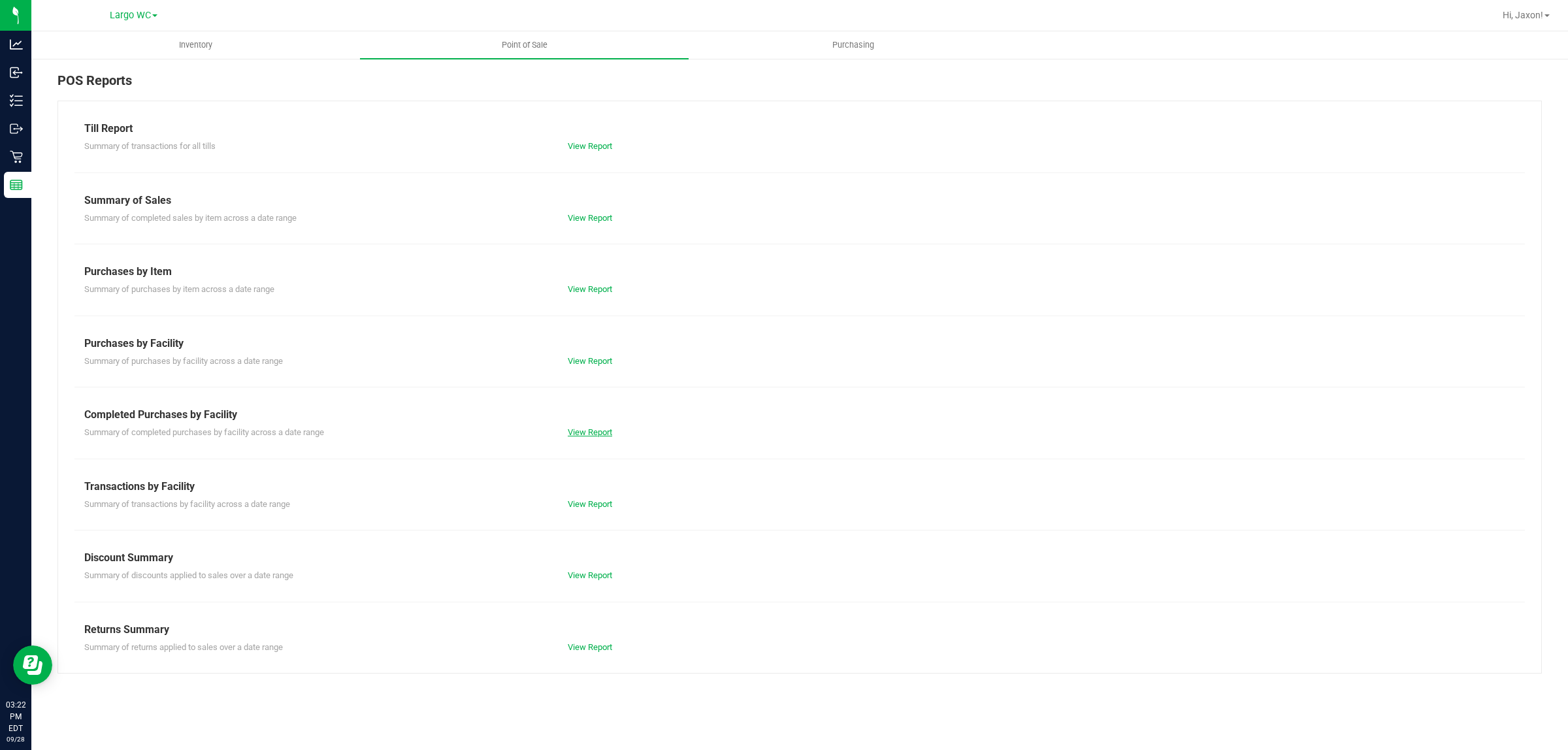
click at [576, 428] on link "View Report" at bounding box center [590, 432] width 44 height 10
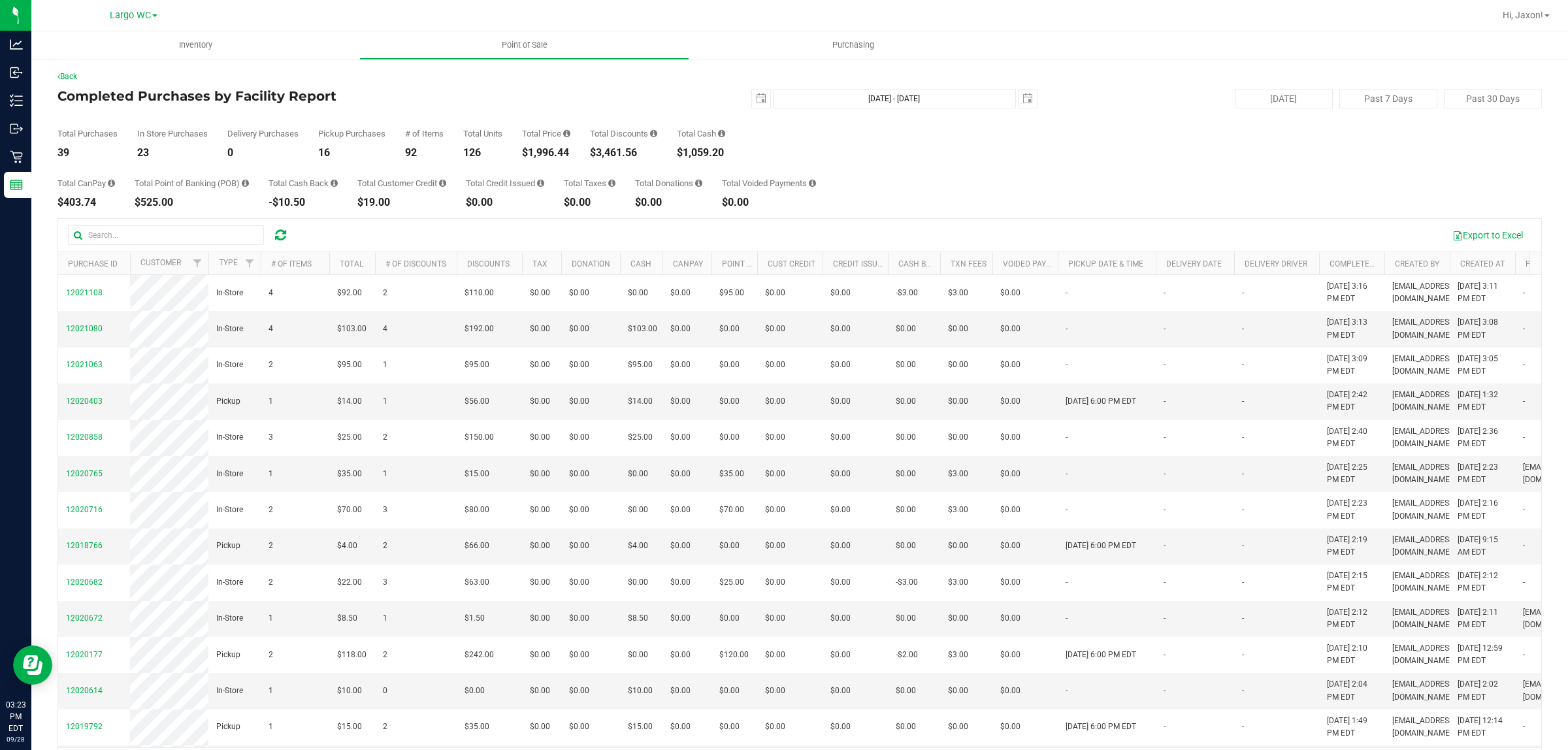
click at [546, 75] on div "Back" at bounding box center [800, 76] width 1485 height 12
